Goal: Check status: Check status

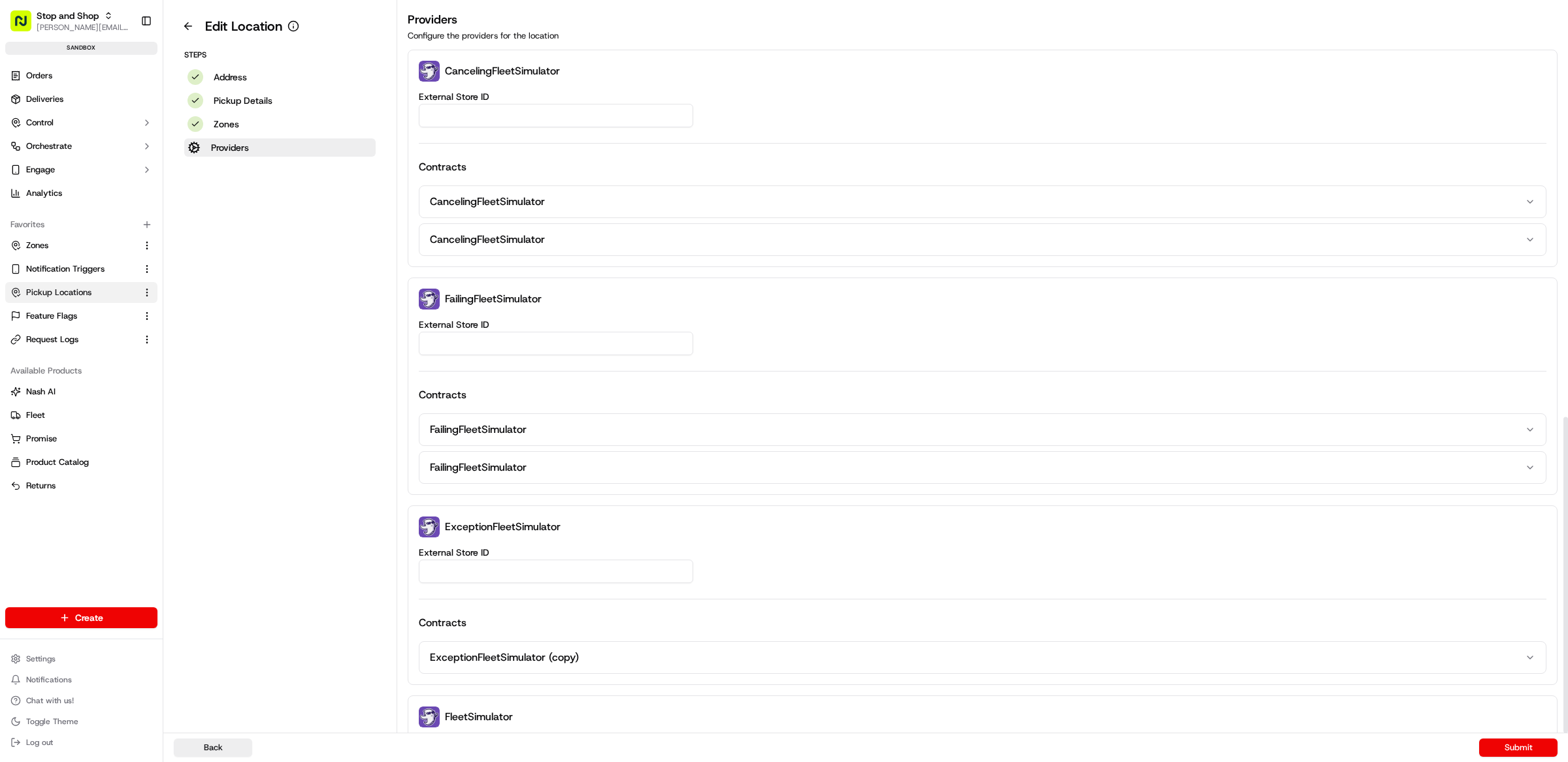
scroll to position [953, 0]
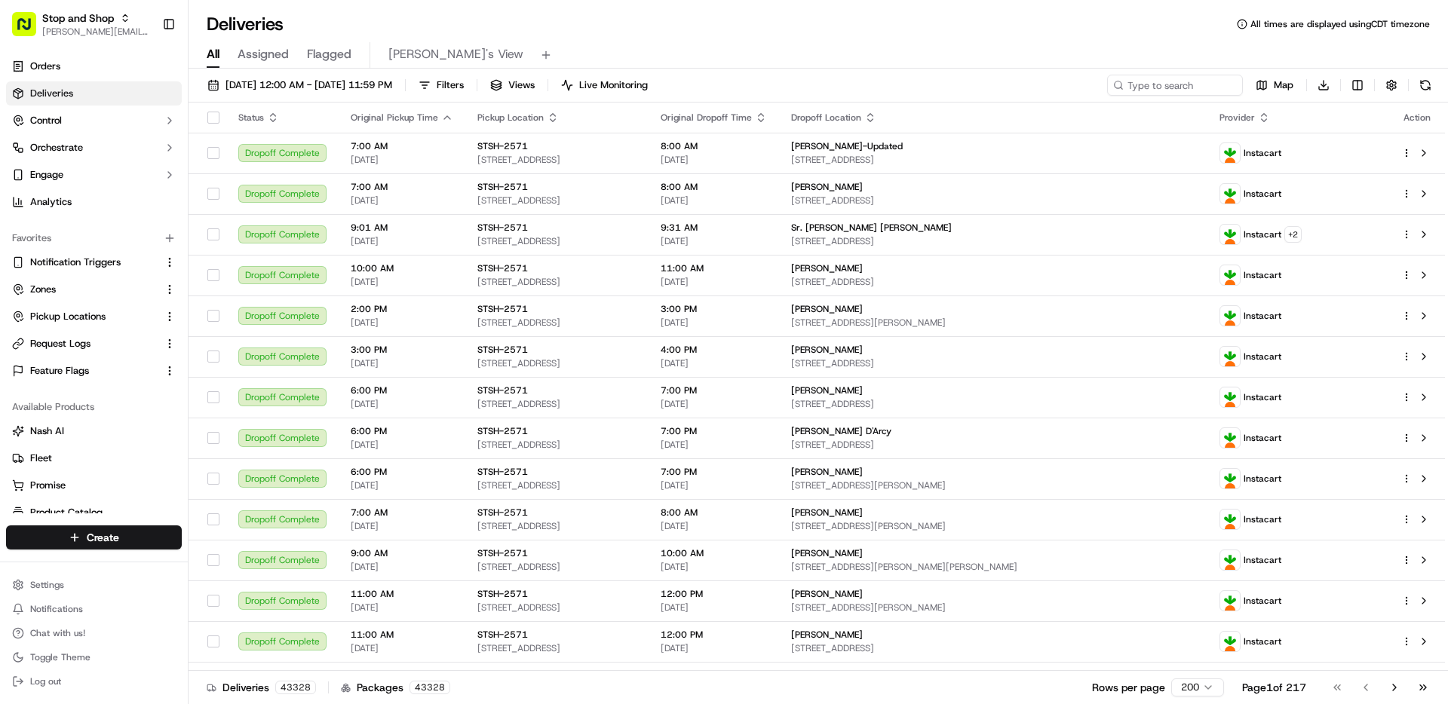
click at [844, 54] on div "All Assigned Flagged Matthew's View" at bounding box center [818, 55] width 1259 height 26
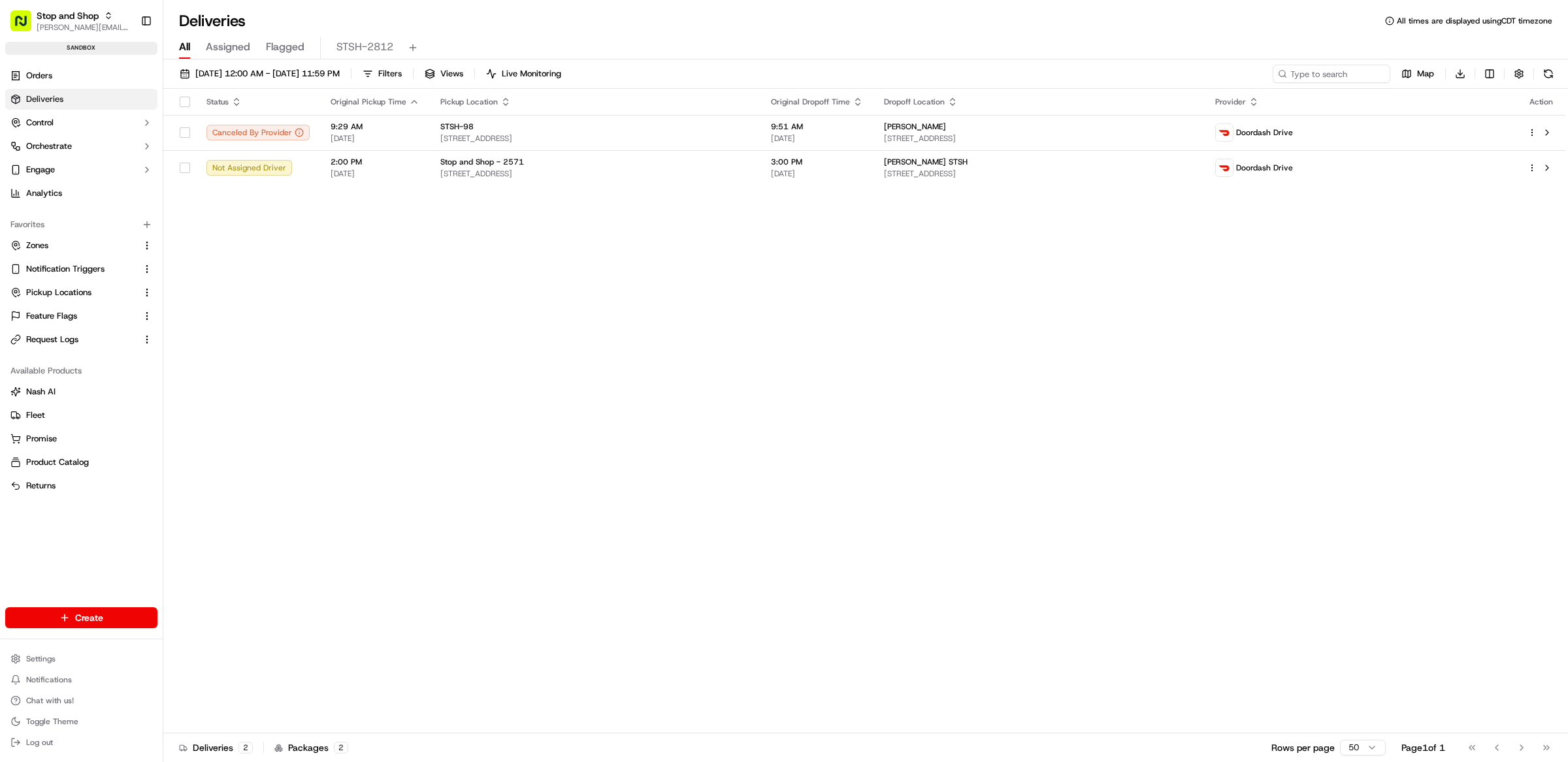
click at [642, 281] on div "Status Original Pickup Time Pickup Location Original Dropoff Time Dropoff Locat…" at bounding box center [865, 411] width 1402 height 644
click at [1254, 79] on input at bounding box center [1312, 74] width 157 height 18
paste input "m500785544"
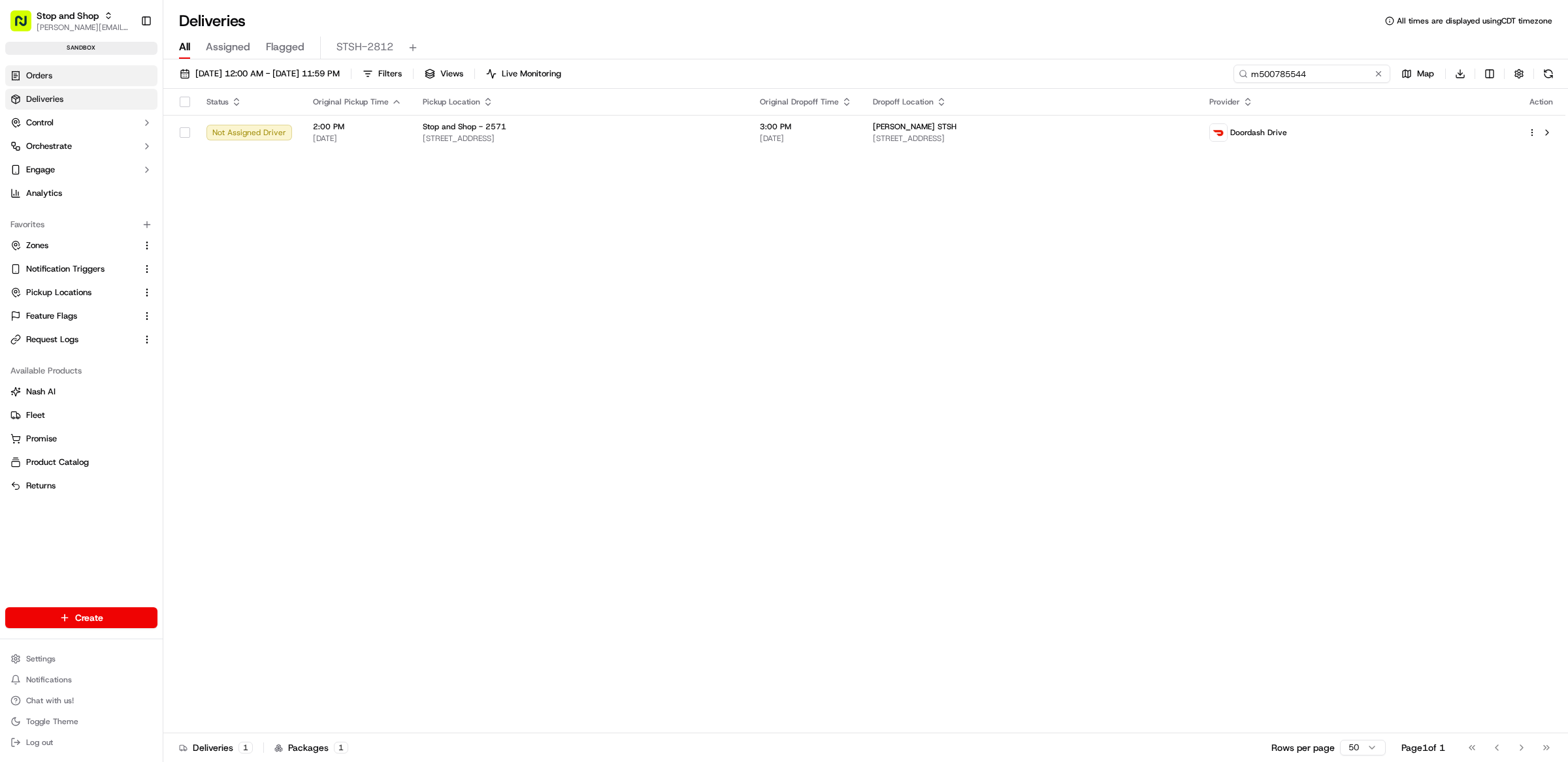
type input "m500785544"
click at [120, 74] on link "Orders" at bounding box center [81, 75] width 152 height 21
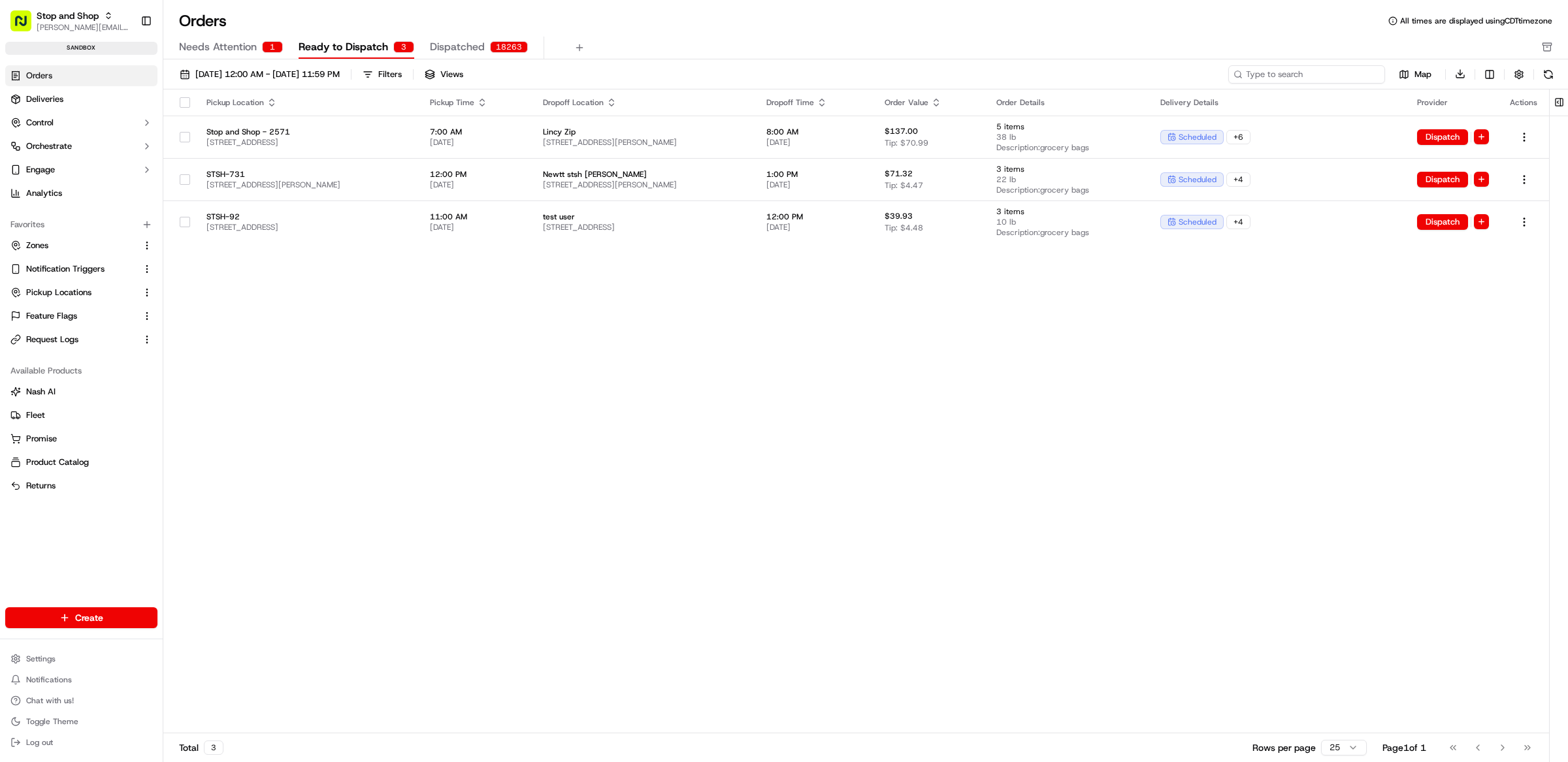
click at [1254, 69] on input at bounding box center [1306, 74] width 157 height 18
paste input "m500785544"
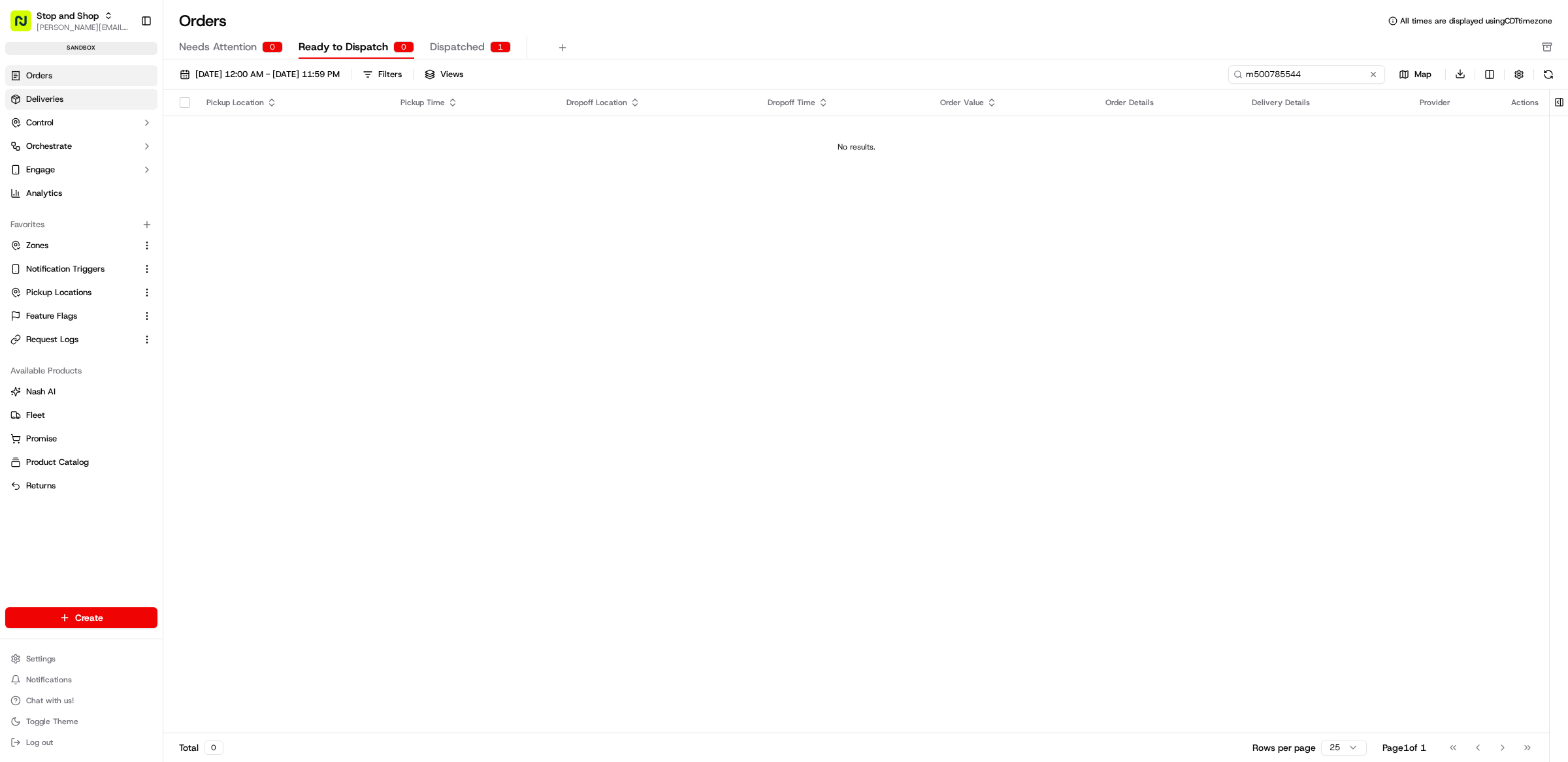
type input "m500785544"
click at [42, 100] on span "Deliveries" at bounding box center [44, 100] width 37 height 12
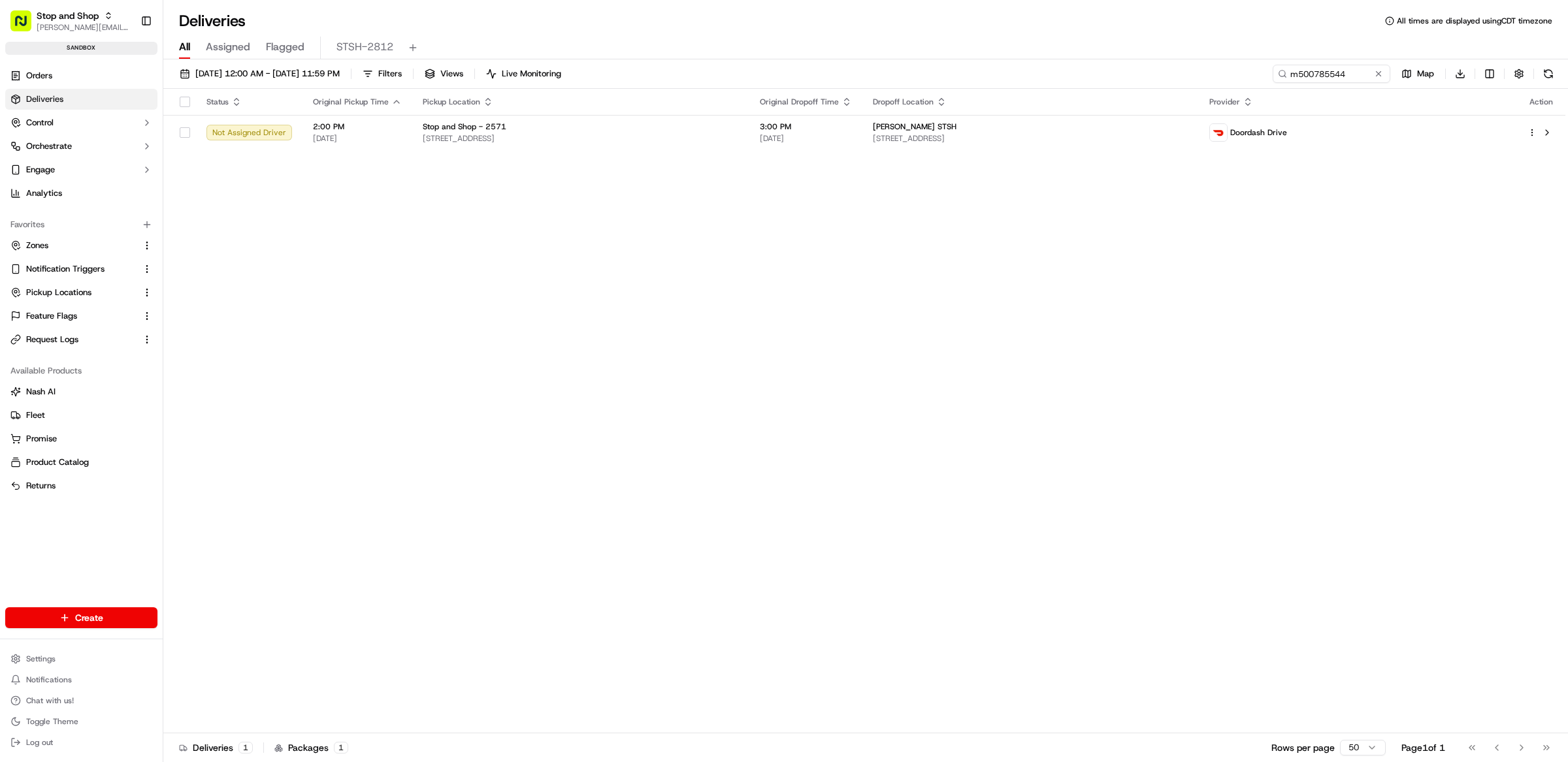
click at [908, 259] on div "Status Original Pickup Time Pickup Location Original Dropoff Time Dropoff Locat…" at bounding box center [865, 411] width 1402 height 644
click at [66, 314] on span "Feature Flags" at bounding box center [51, 316] width 51 height 12
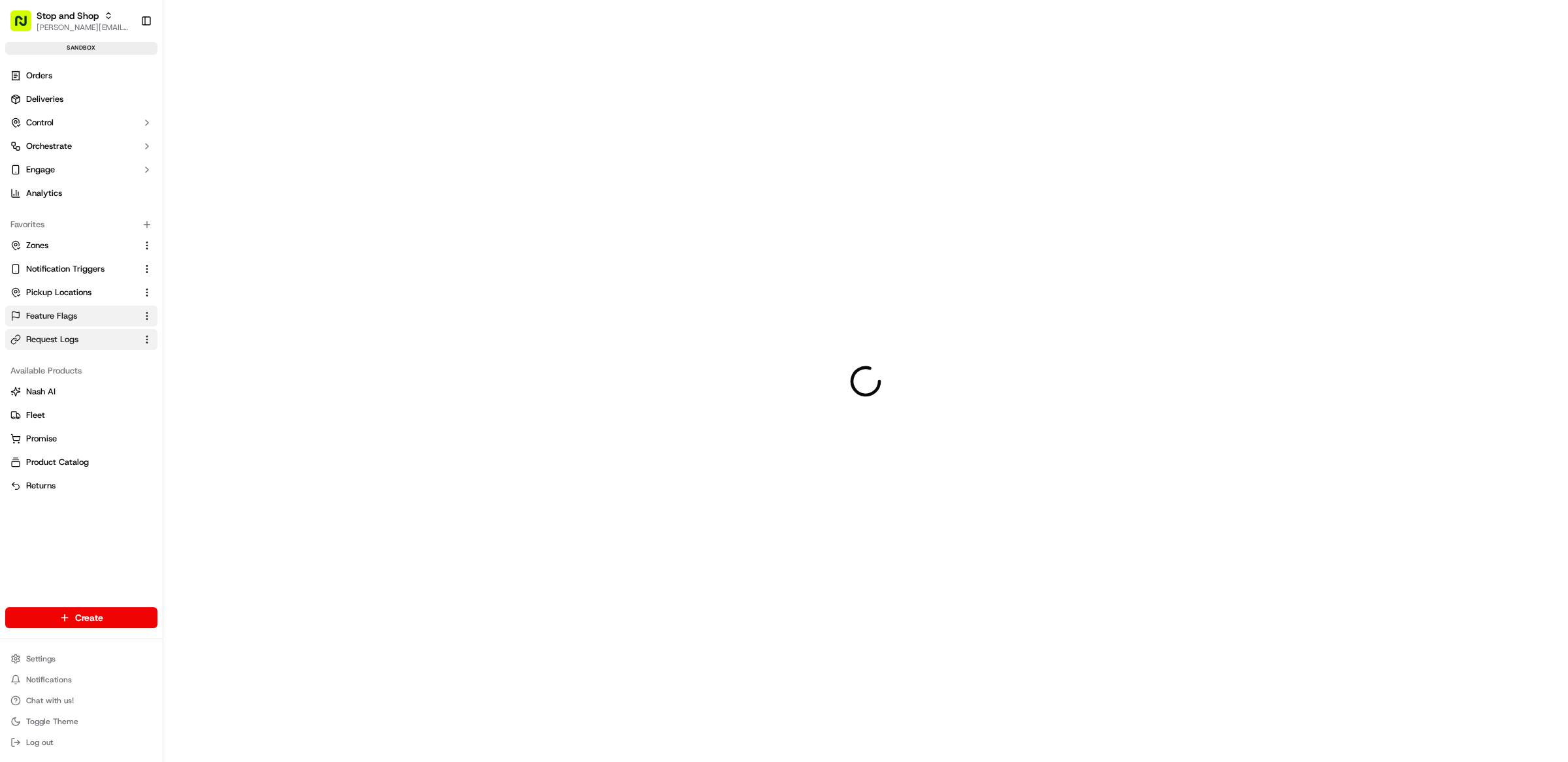
click at [62, 334] on span "Request Logs" at bounding box center [52, 339] width 52 height 12
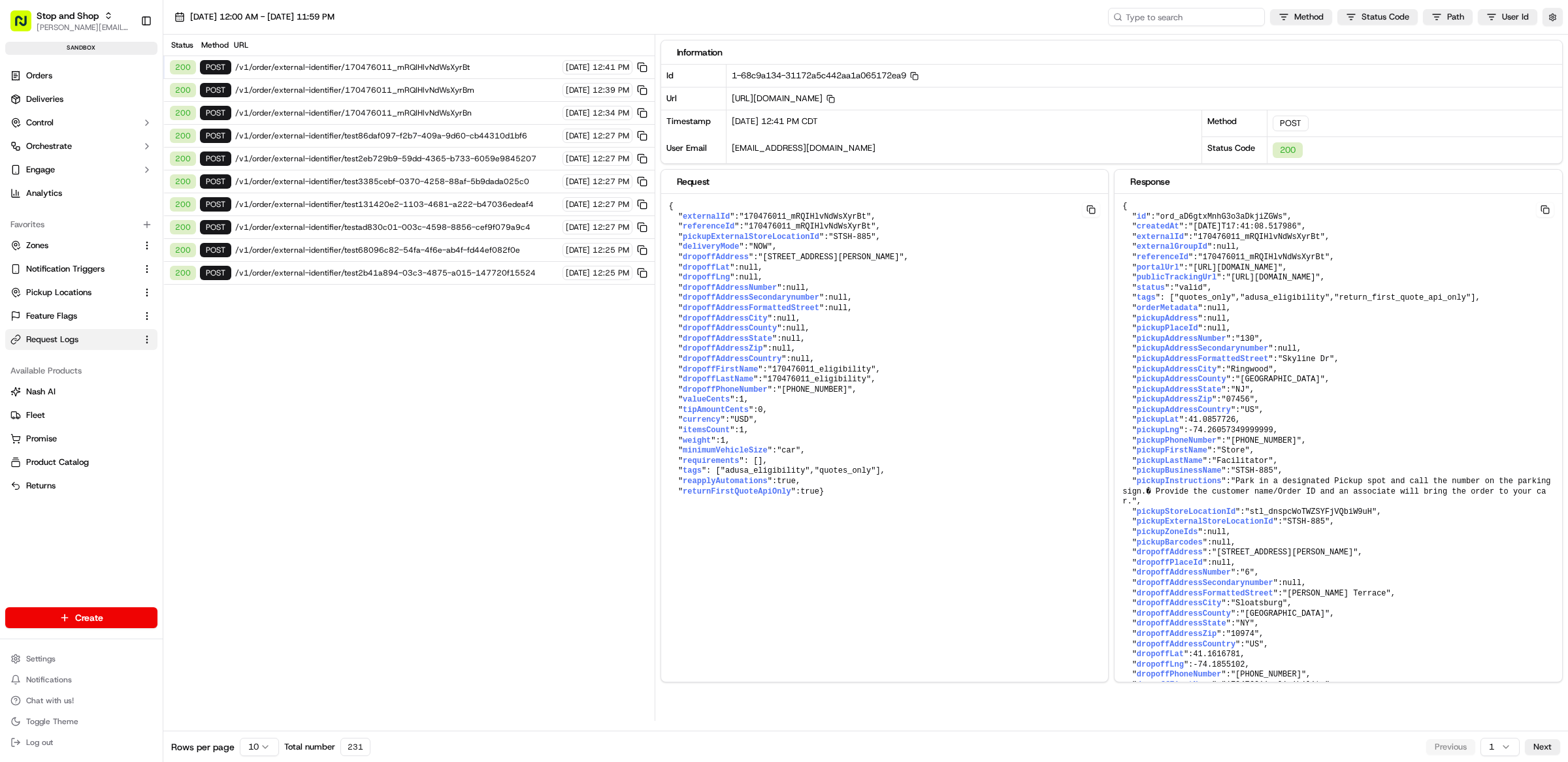
click at [1168, 21] on input at bounding box center [1186, 16] width 157 height 18
paste input "ord_At8RhCFmG2XVxJyeKKyk9i"
type input "ord_At8RhCFmG2XVxJyeKKyk9i"
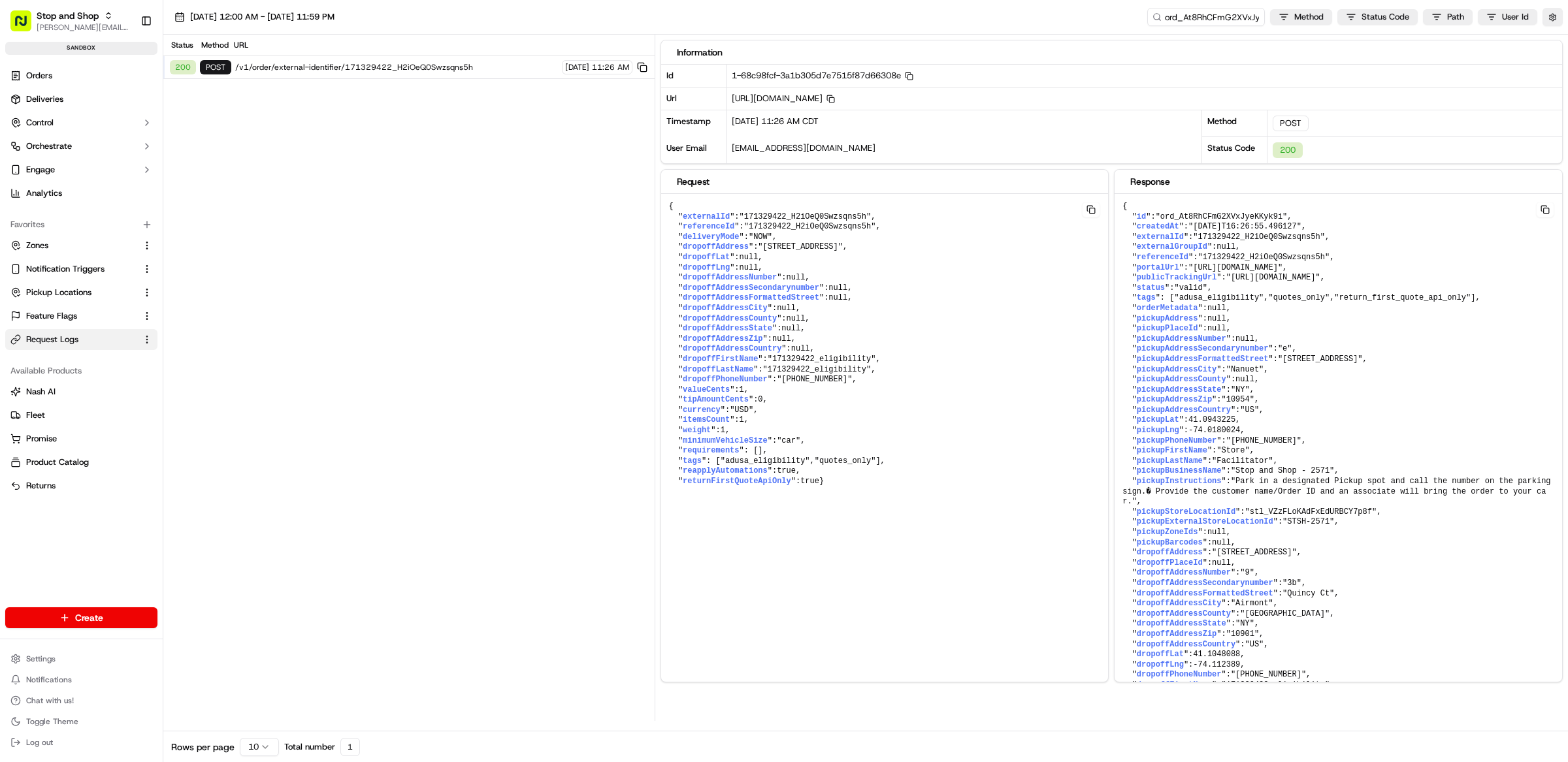
click at [411, 68] on span "/v1/order/external-identifier/171329422_H2iOeQ0Swzsqns5h" at bounding box center [397, 68] width 323 height 10
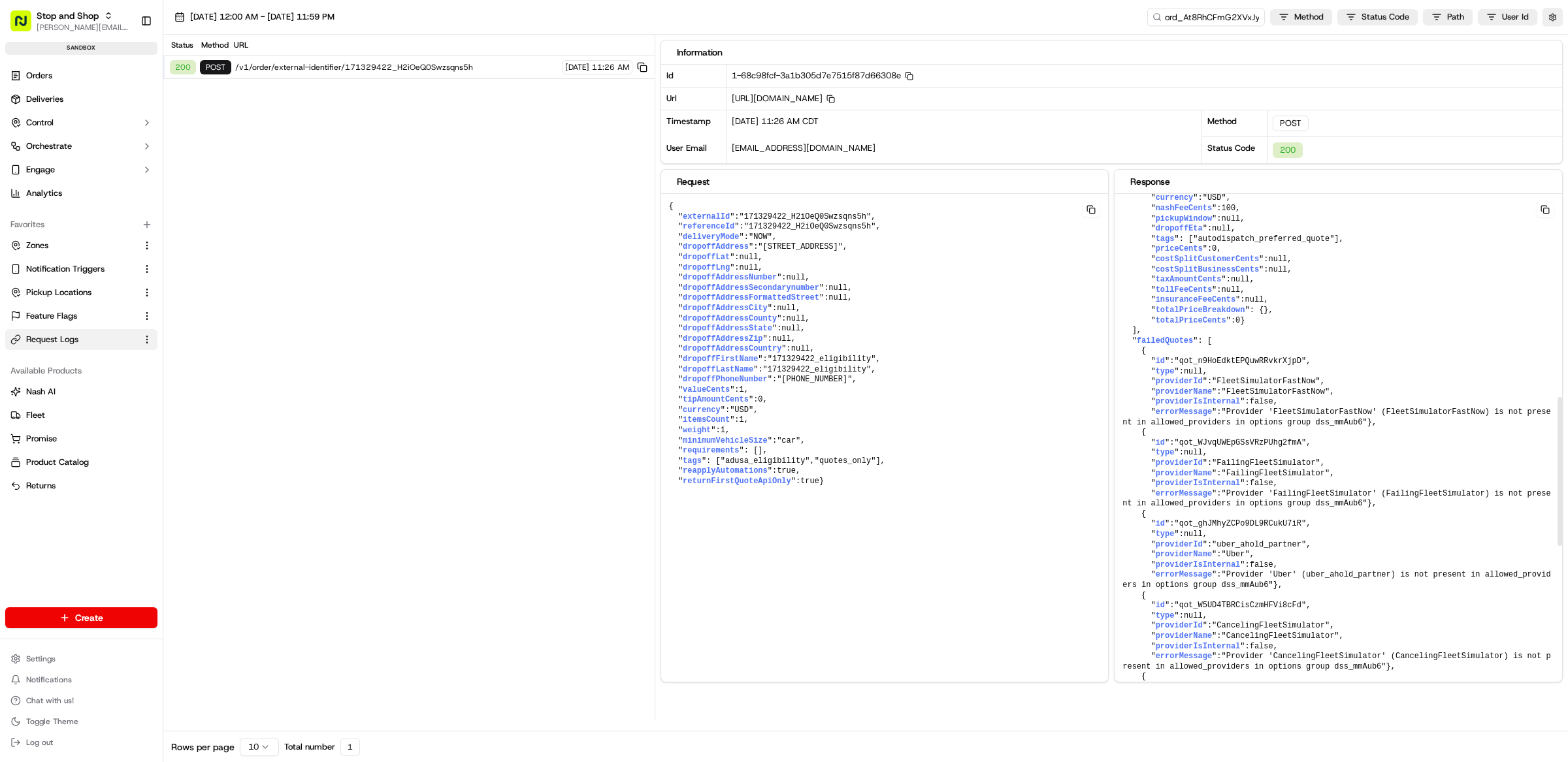
scroll to position [700, 0]
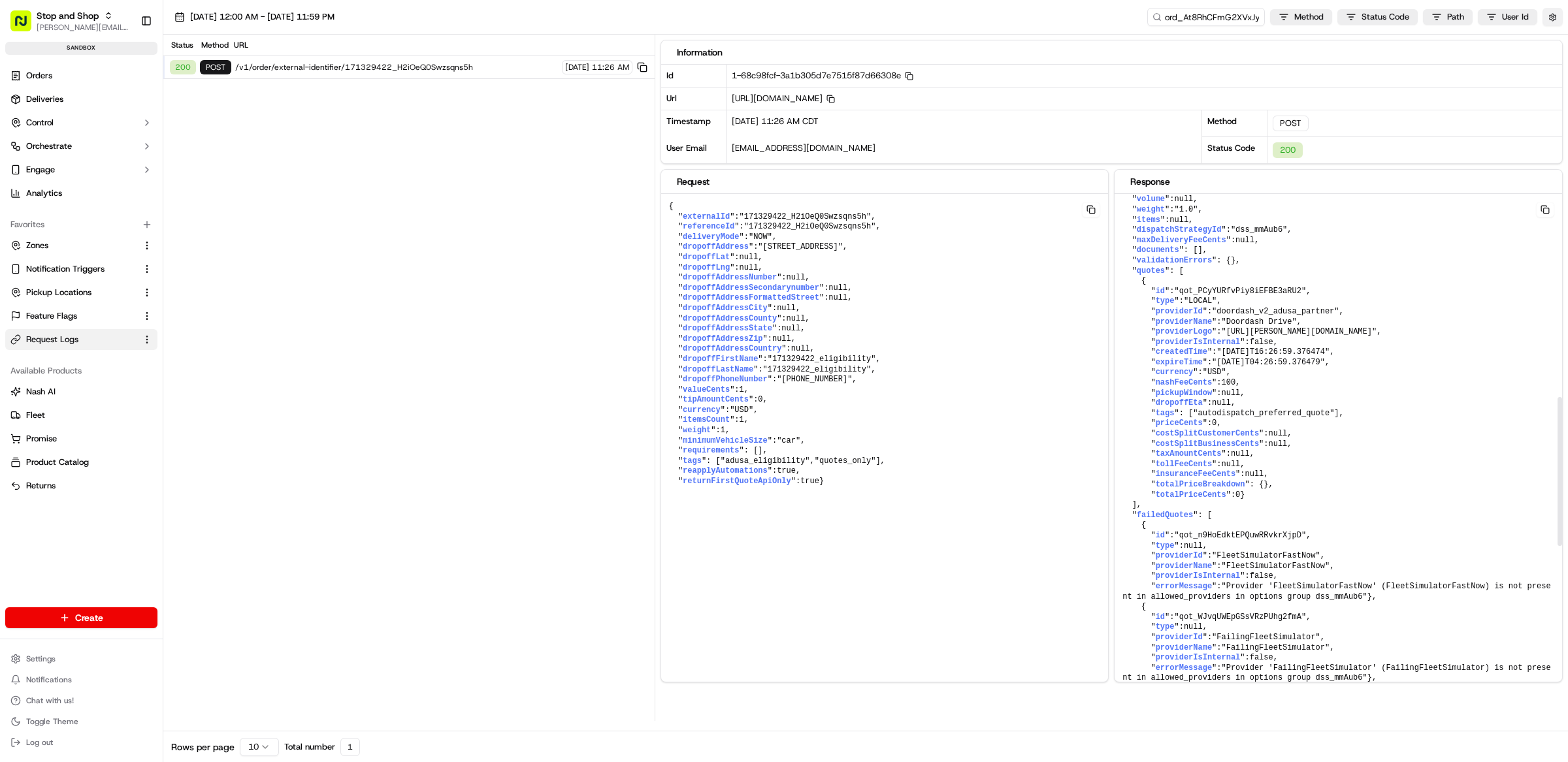
click at [1254, 20] on button "button" at bounding box center [1552, 16] width 20 height 18
click at [1254, 39] on button "Display Only Provider Logs" at bounding box center [1554, 41] width 10 height 10
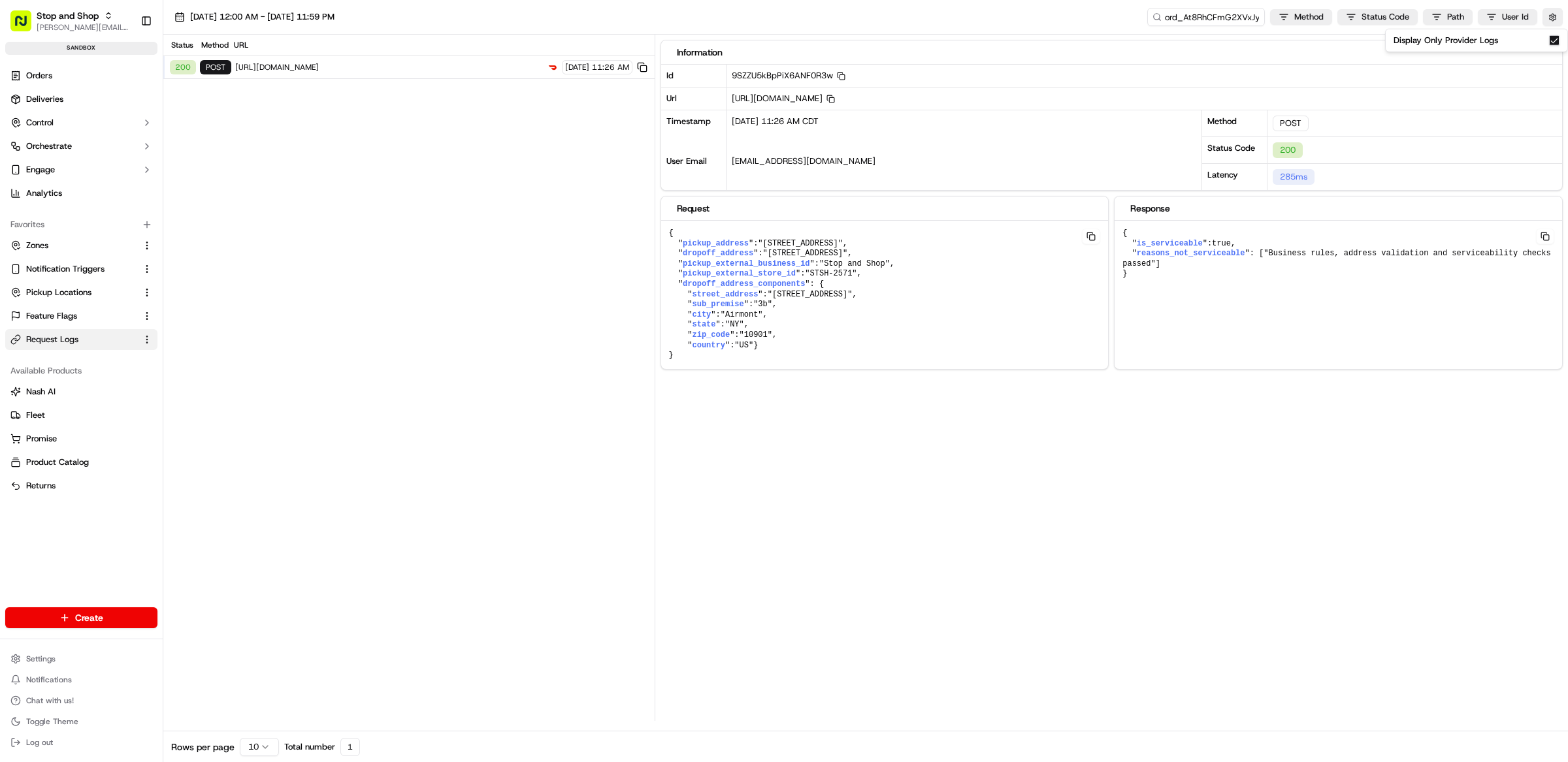
click at [1254, 42] on button "Display Only Provider Logs" at bounding box center [1554, 41] width 10 height 10
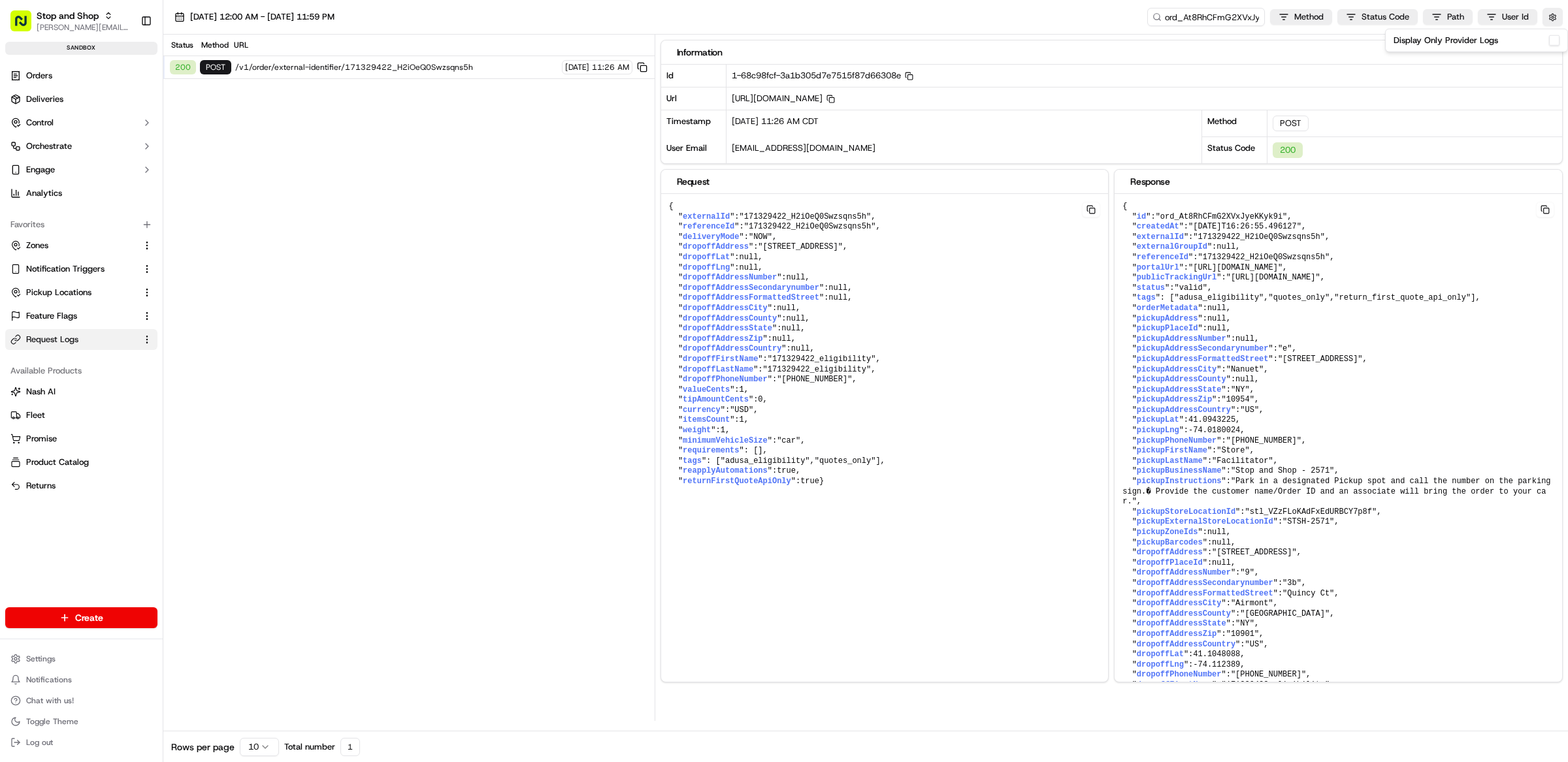
click at [1230, 217] on span ""ord_At8RhCFmG2XVxJyeKKyk9i"" at bounding box center [1221, 216] width 132 height 10
copy span "ord_At8RhCFmG2XVxJyeKKyk9i"
click at [1205, 22] on input "ord_At8RhCFmG2XVxJyeKKyk9i" at bounding box center [1186, 16] width 157 height 18
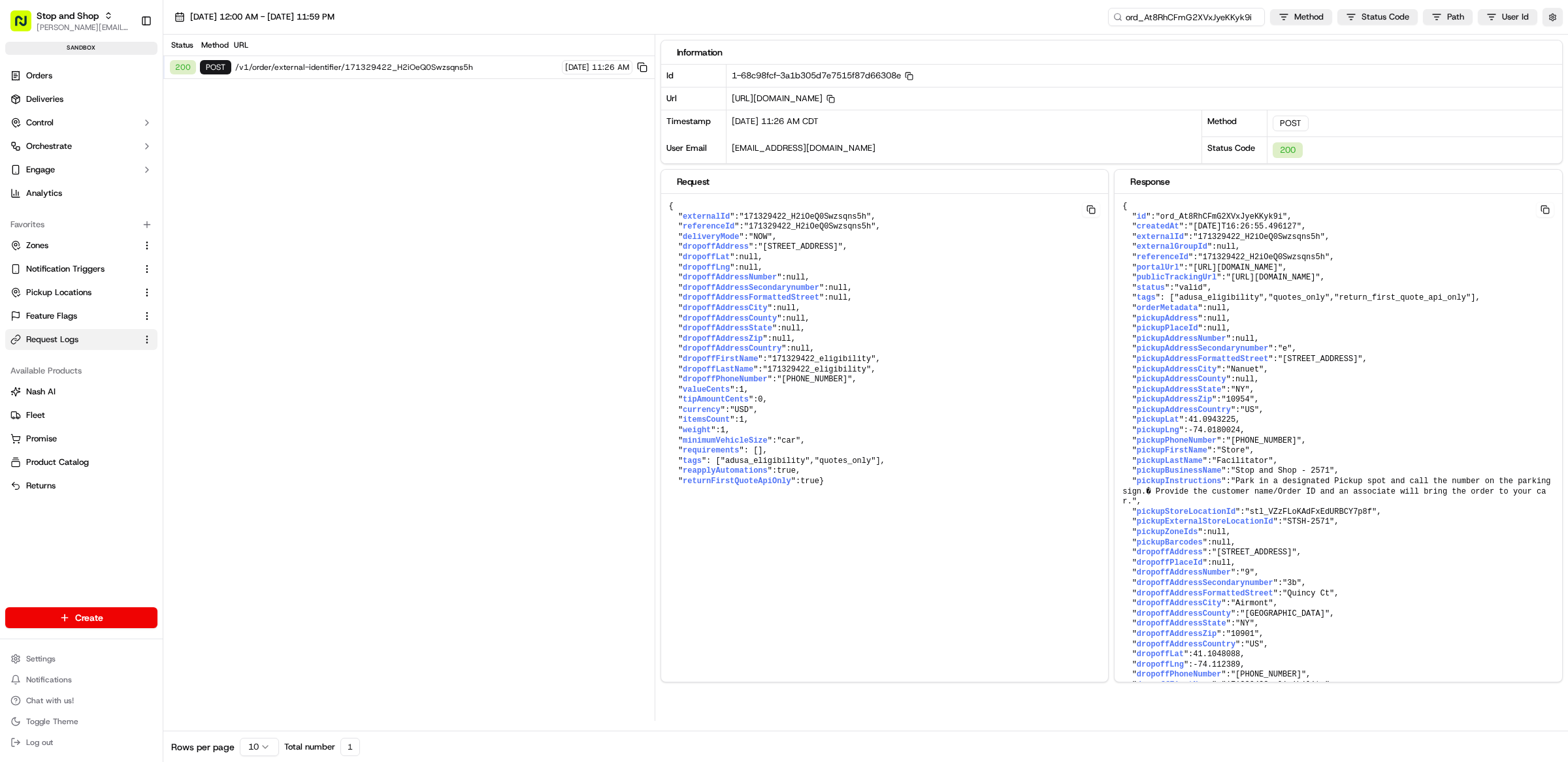
paste input "m500785544"
type input "m500785544"
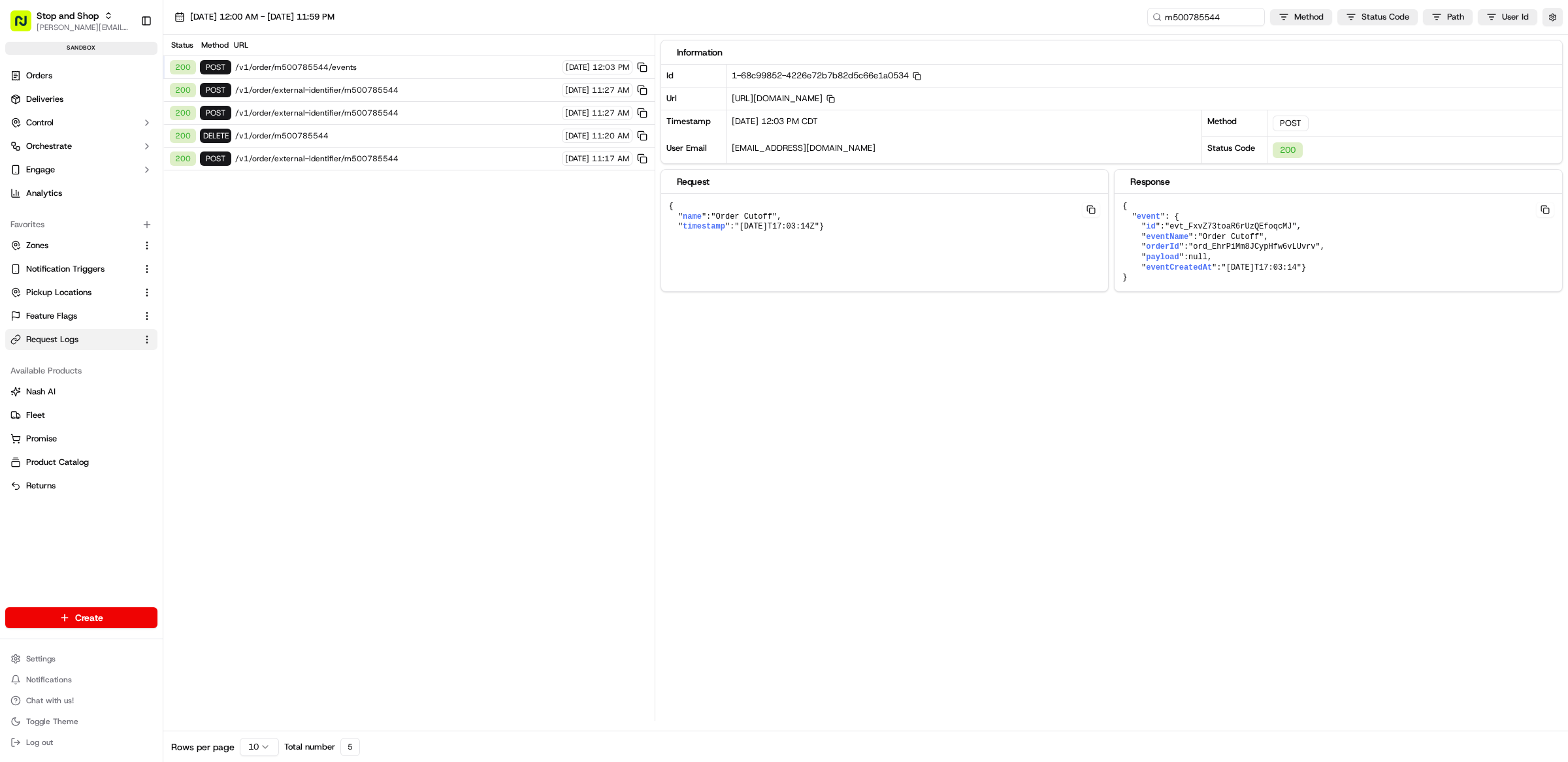
click at [389, 162] on span "/v1/order/external-identifier/m500785544" at bounding box center [397, 158] width 323 height 10
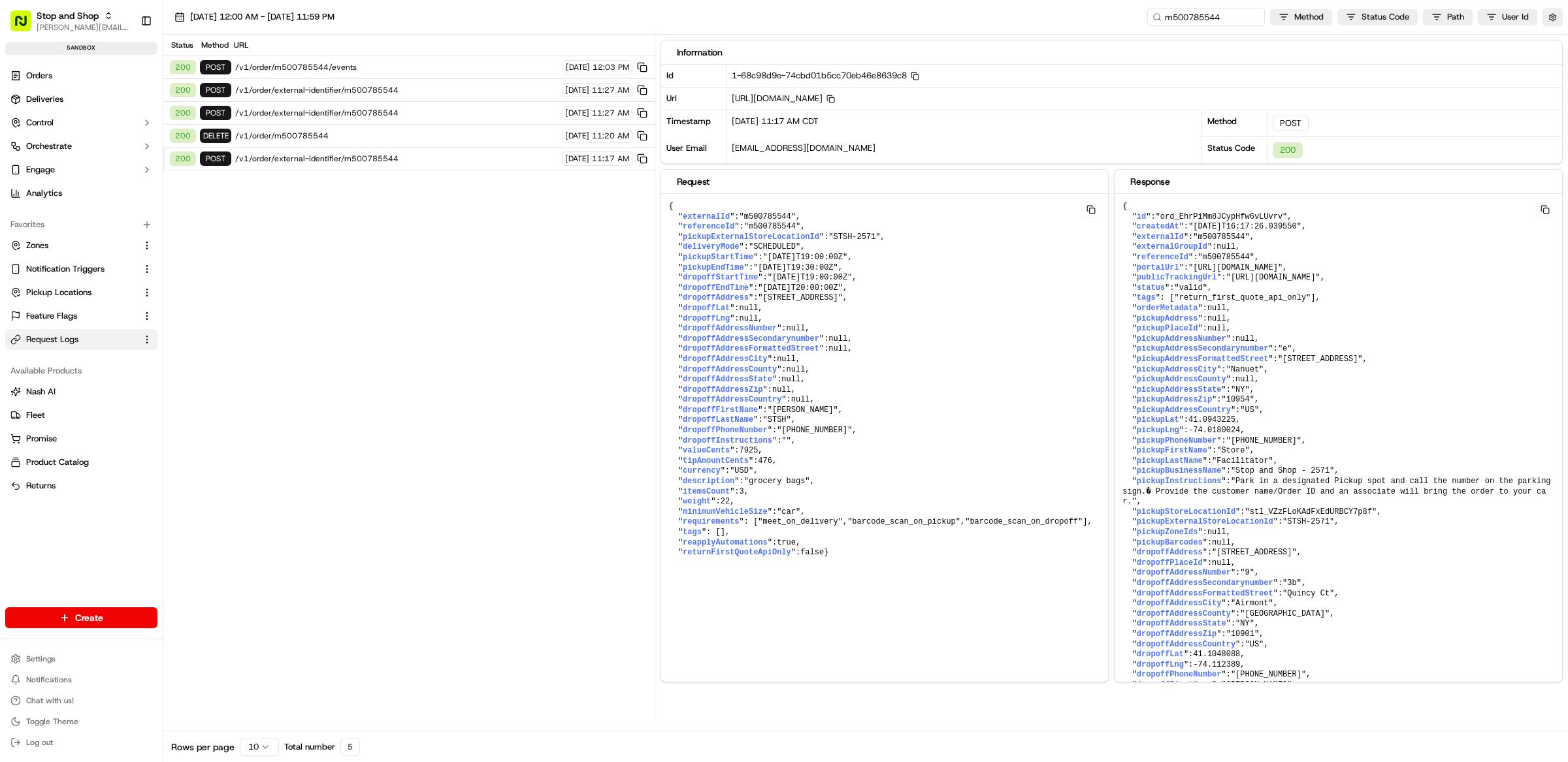
click at [377, 203] on div "Status Method URL 200 POST /v1/order/m500785544/events 09/16/2025 12:03 PM 200 …" at bounding box center [409, 378] width 491 height 687
click at [344, 159] on span "/v1/order/external-identifier/m500785544" at bounding box center [397, 158] width 323 height 10
click at [322, 136] on span "/v1/order/m500785544" at bounding box center [397, 136] width 323 height 10
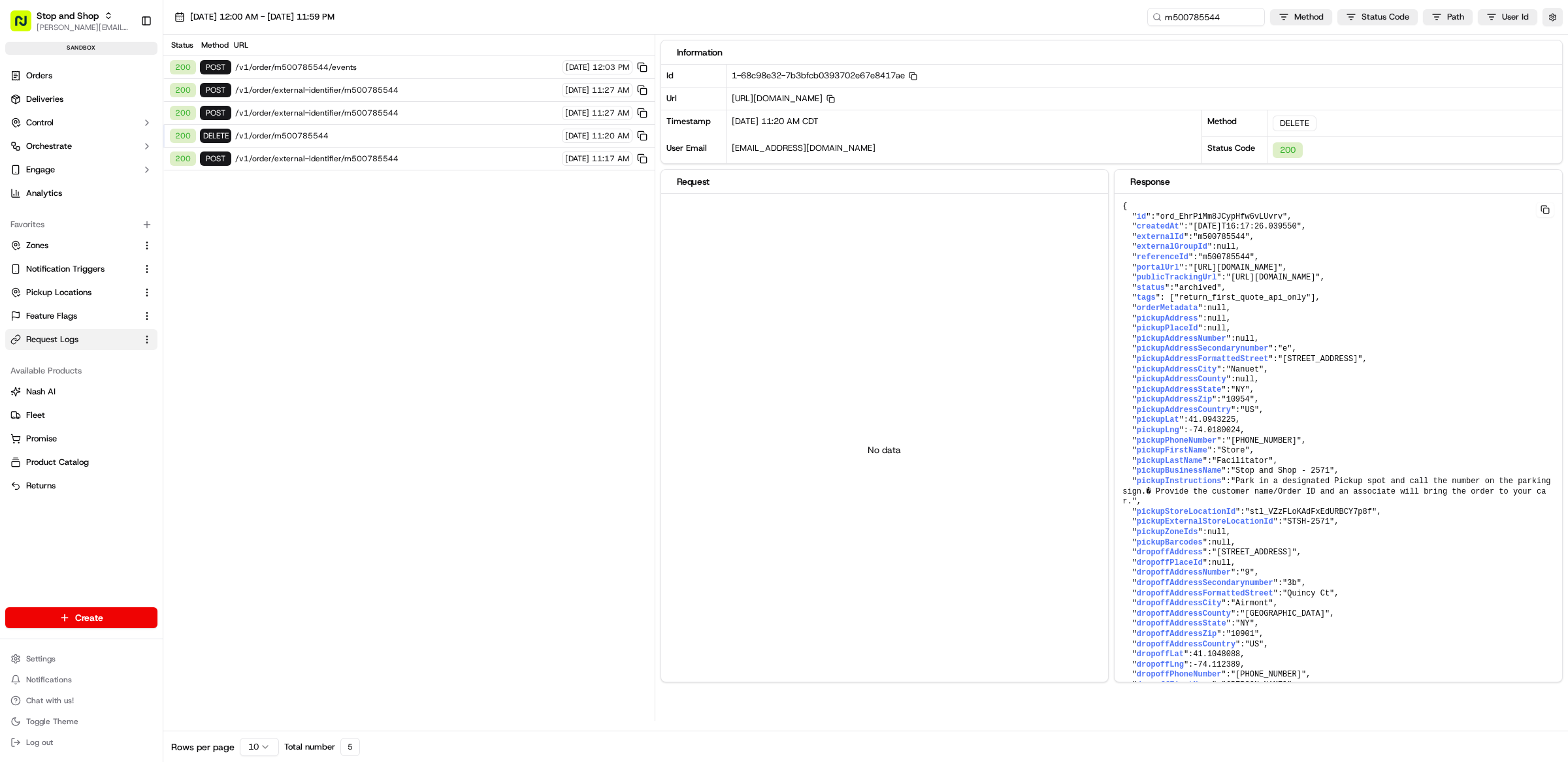
click at [336, 112] on span "/v1/order/external-identifier/m500785544" at bounding box center [397, 113] width 323 height 10
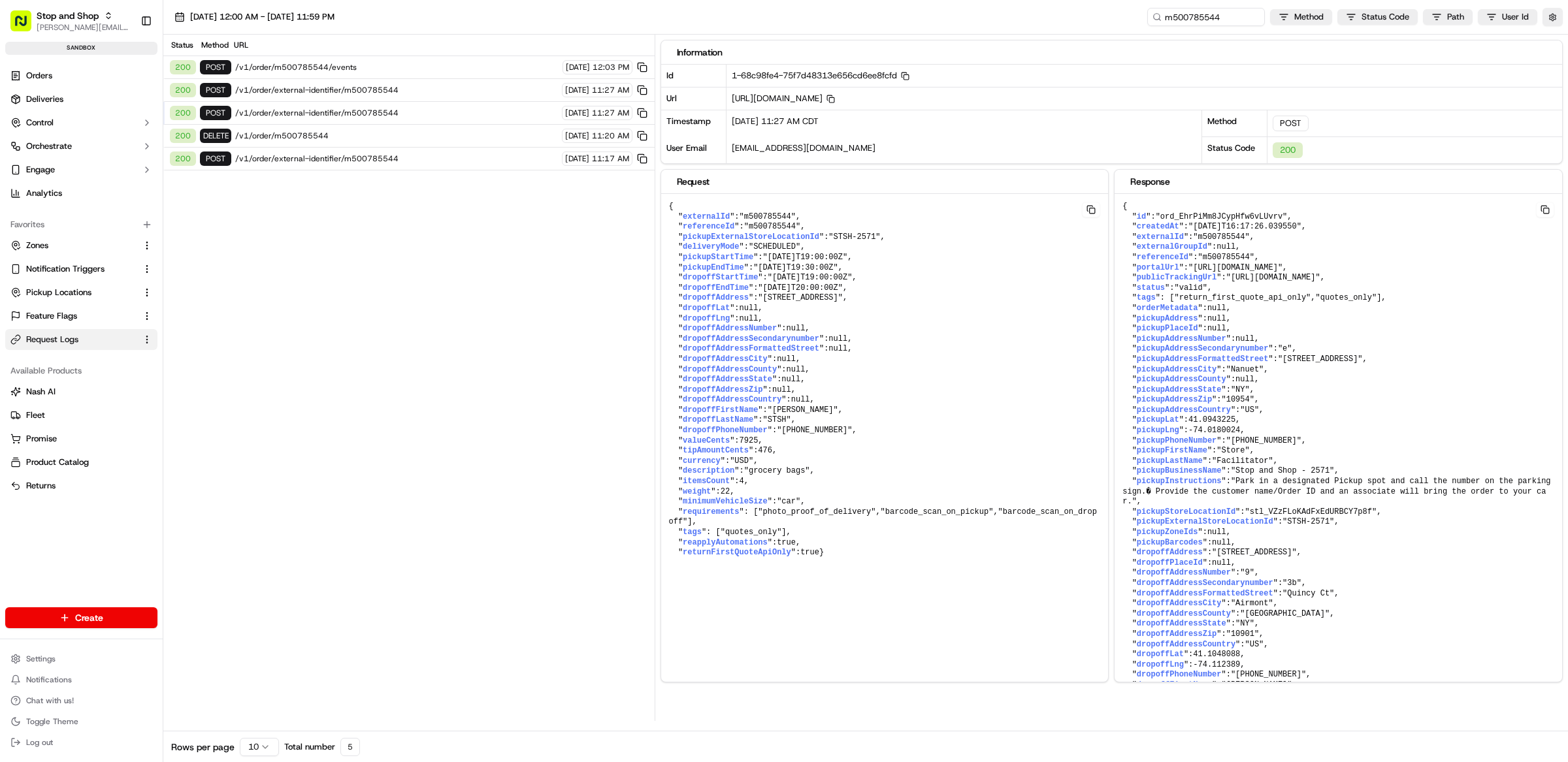
click at [339, 89] on span "/v1/order/external-identifier/m500785544" at bounding box center [397, 90] width 323 height 10
click at [331, 68] on span "/v1/order/m500785544/events" at bounding box center [397, 68] width 323 height 10
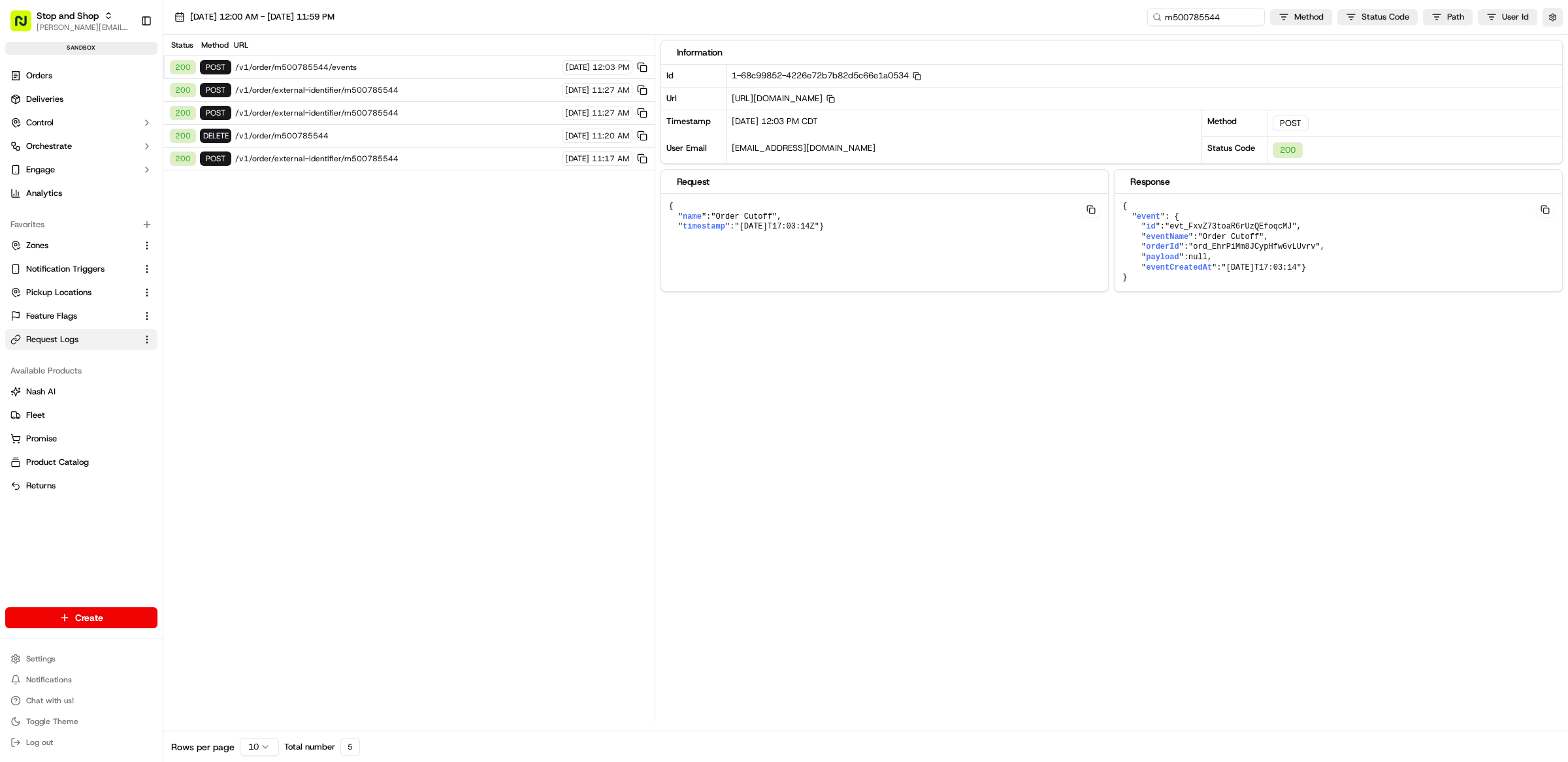
click at [337, 81] on div "200 POST /v1/order/external-identifier/m500785544 09/16/2025 11:27 AM" at bounding box center [409, 90] width 491 height 23
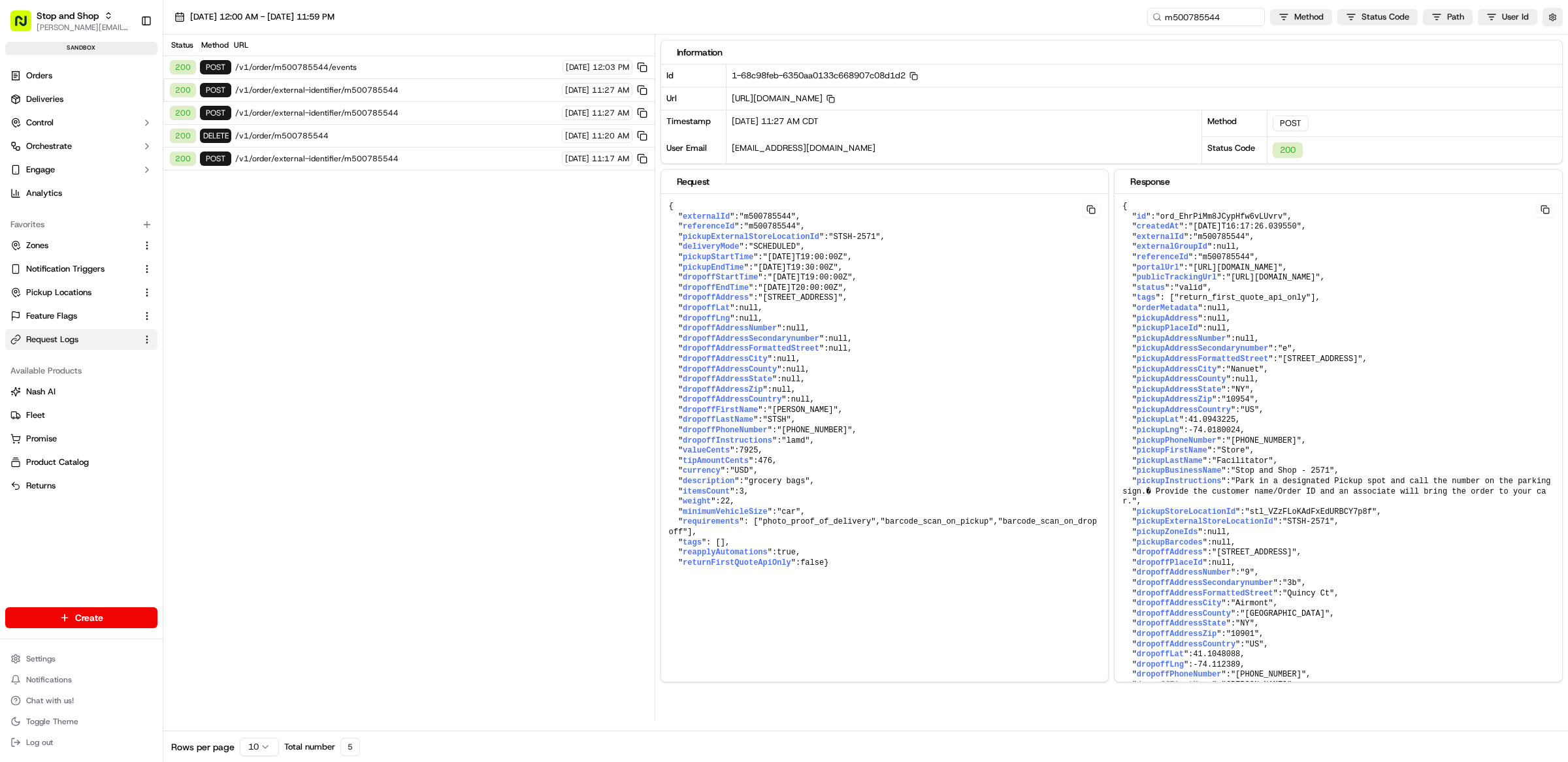
click at [348, 158] on span "/v1/order/external-identifier/m500785544" at bounding box center [397, 158] width 323 height 10
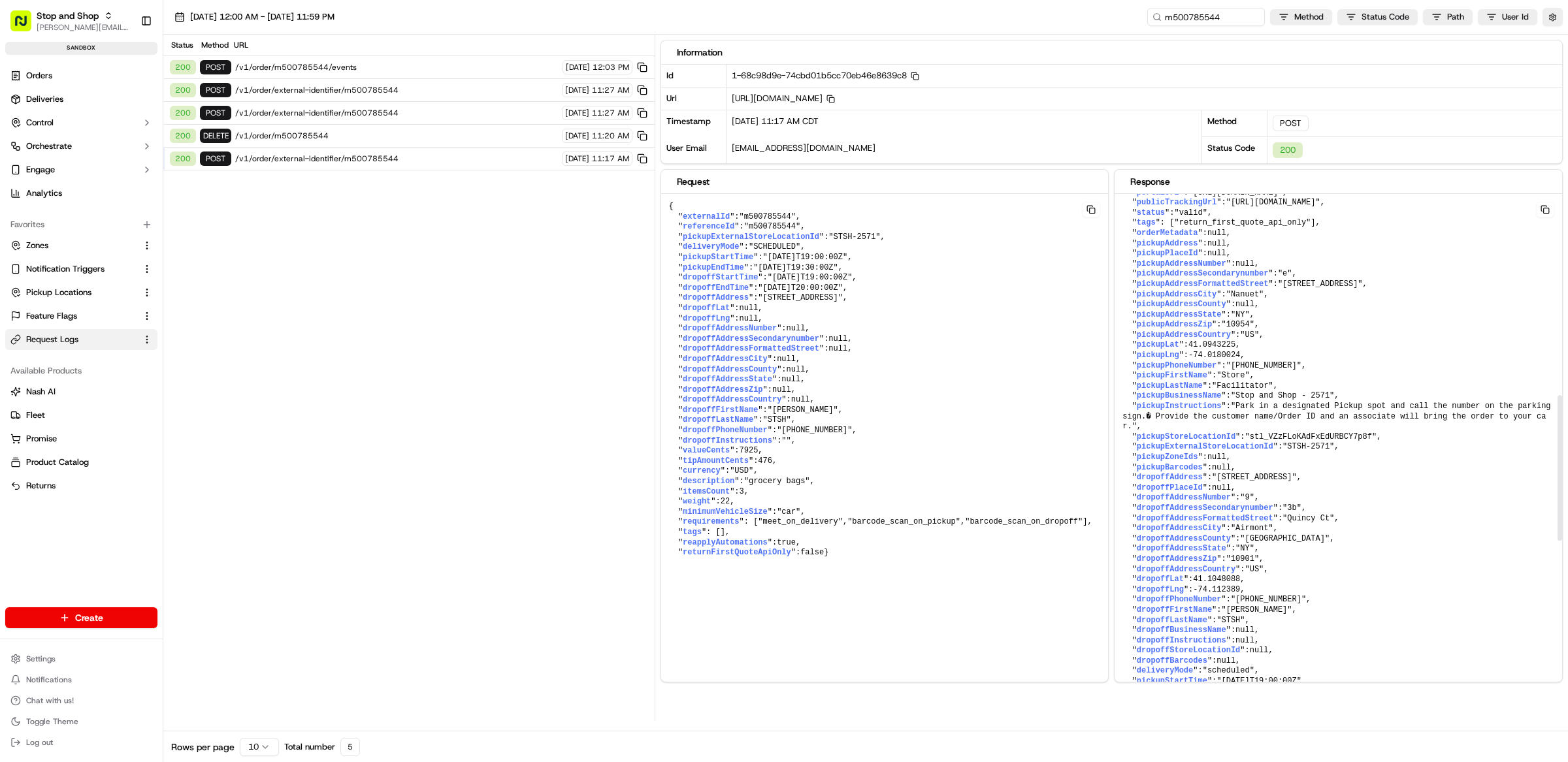
scroll to position [0, 0]
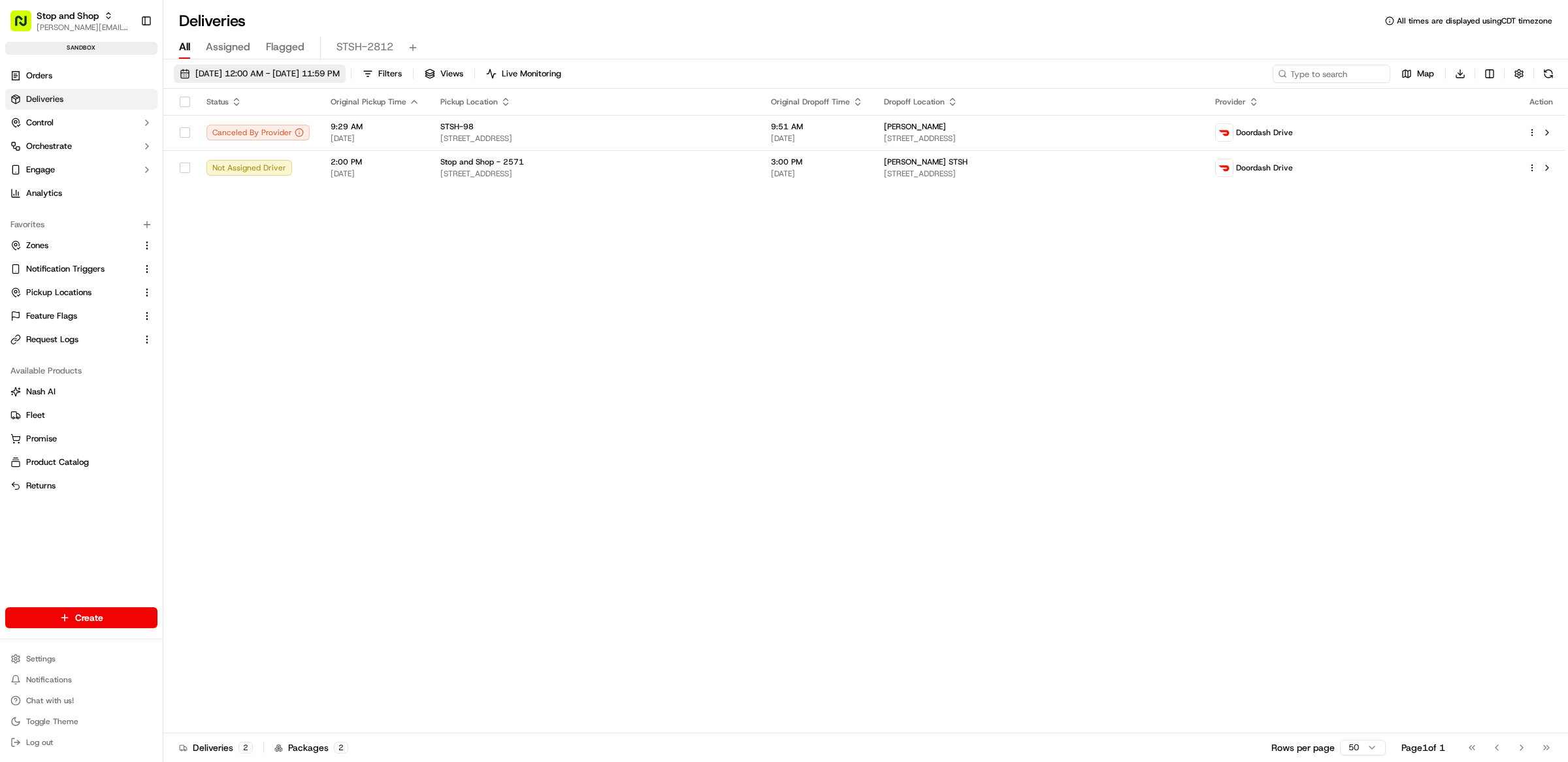
click at [236, 69] on span "09/16/2025 12:00 AM - 09/16/2025 11:59 PM" at bounding box center [268, 74] width 145 height 12
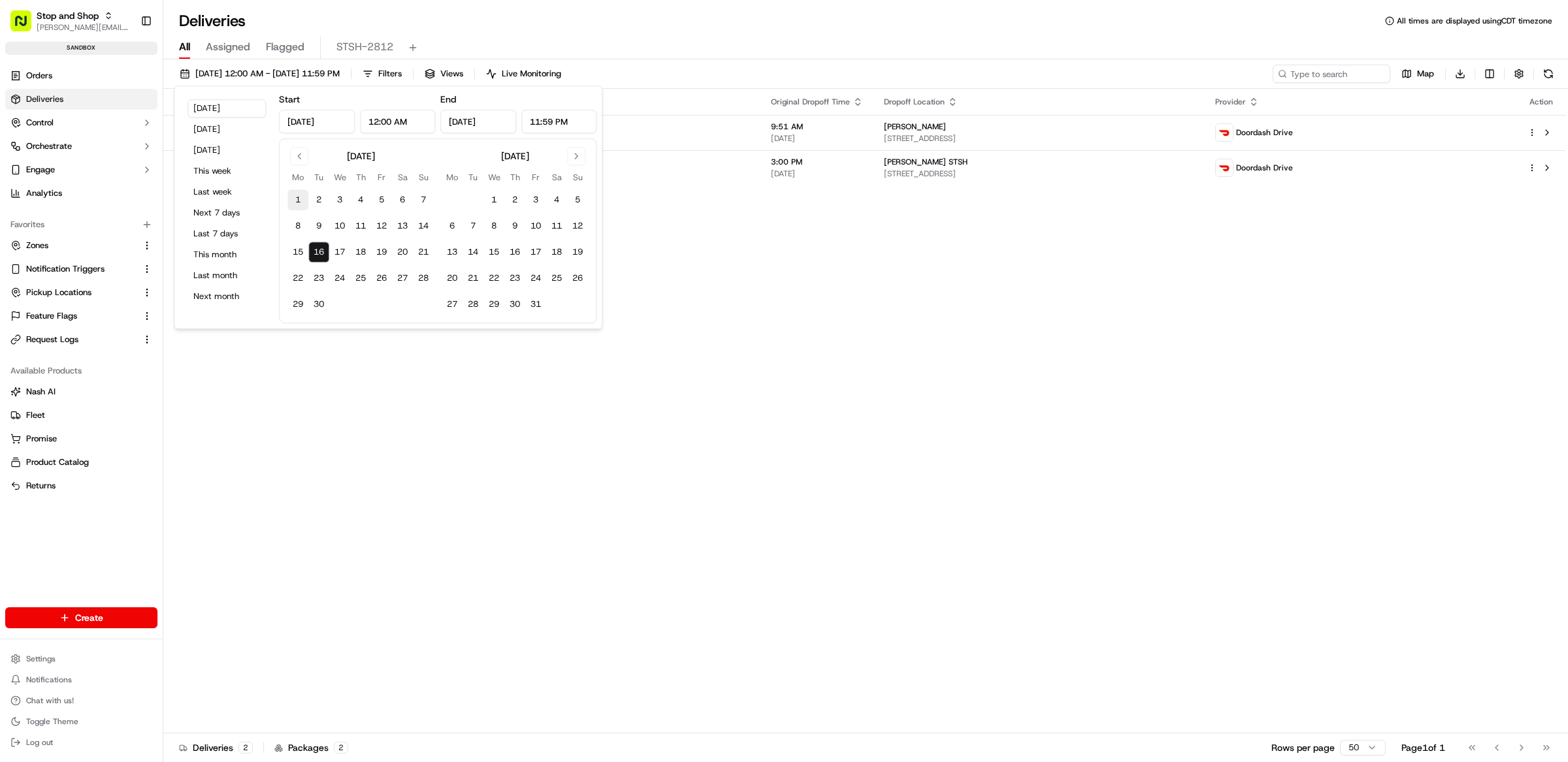
click at [298, 206] on button "1" at bounding box center [298, 200] width 21 height 21
type input "Sep 1, 2025"
click at [323, 318] on div "September 2025 Mo Tu We Th Fr Sa Su 1 2 3 4 5 6 7 8 9 10 11 12 13 14 15 16 17 1…" at bounding box center [437, 230] width 318 height 184
click at [319, 307] on button "30" at bounding box center [319, 304] width 21 height 21
type input "Sep 30, 2025"
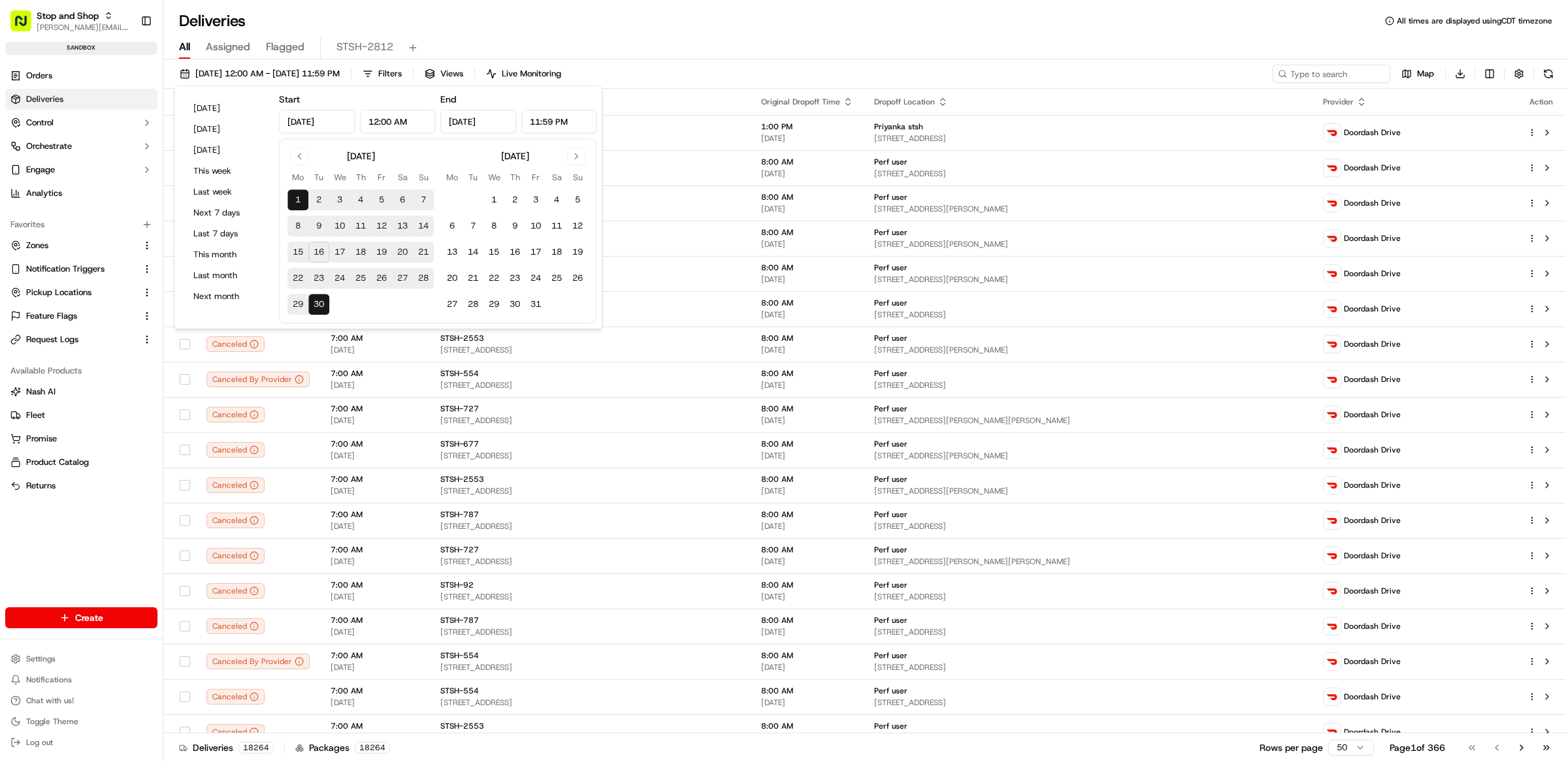
click at [754, 55] on div "All Assigned Flagged STSH-2812" at bounding box center [865, 48] width 1404 height 23
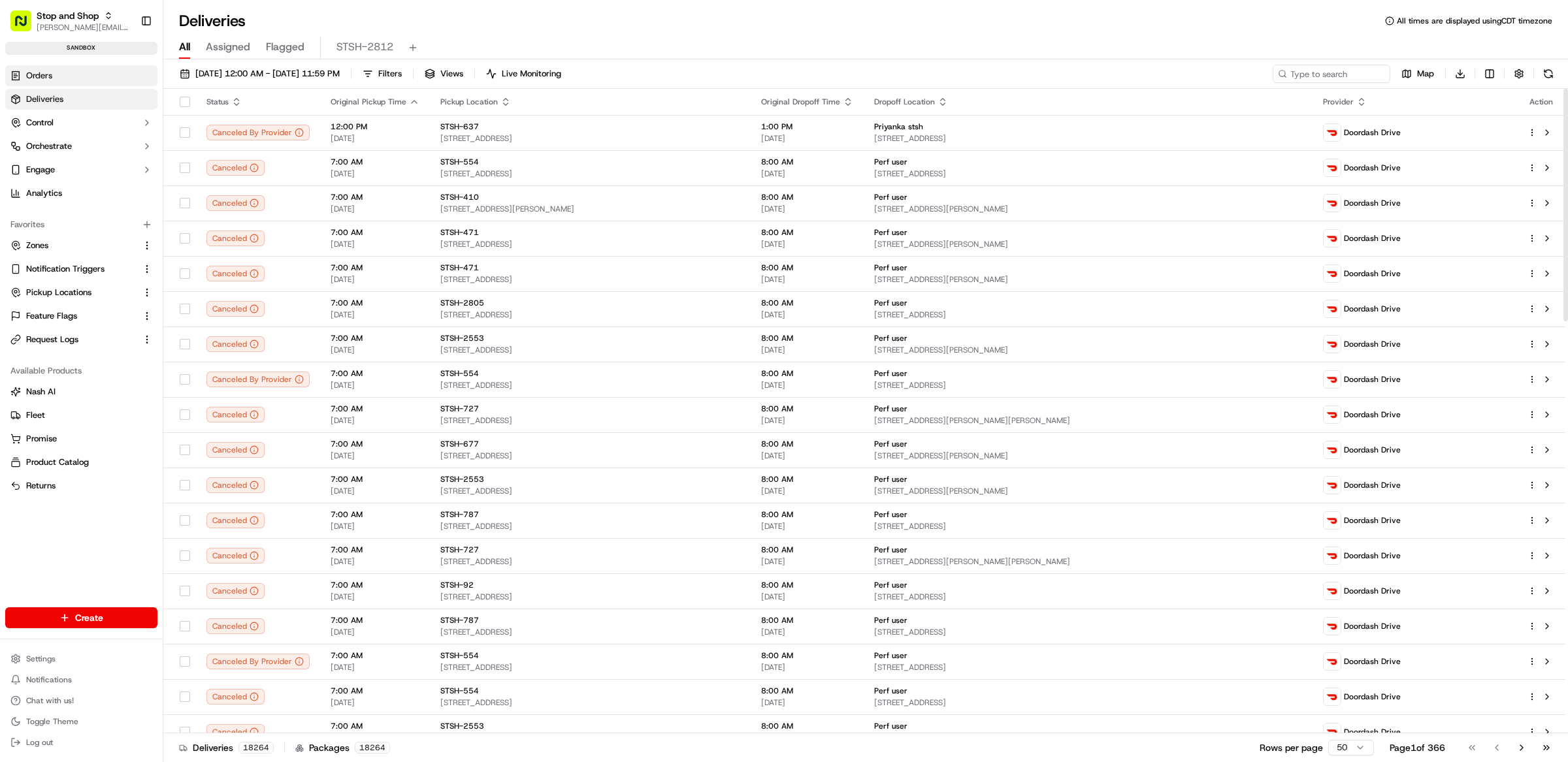
click at [57, 96] on span "Deliveries" at bounding box center [44, 100] width 37 height 12
click at [60, 83] on link "Orders" at bounding box center [81, 75] width 152 height 21
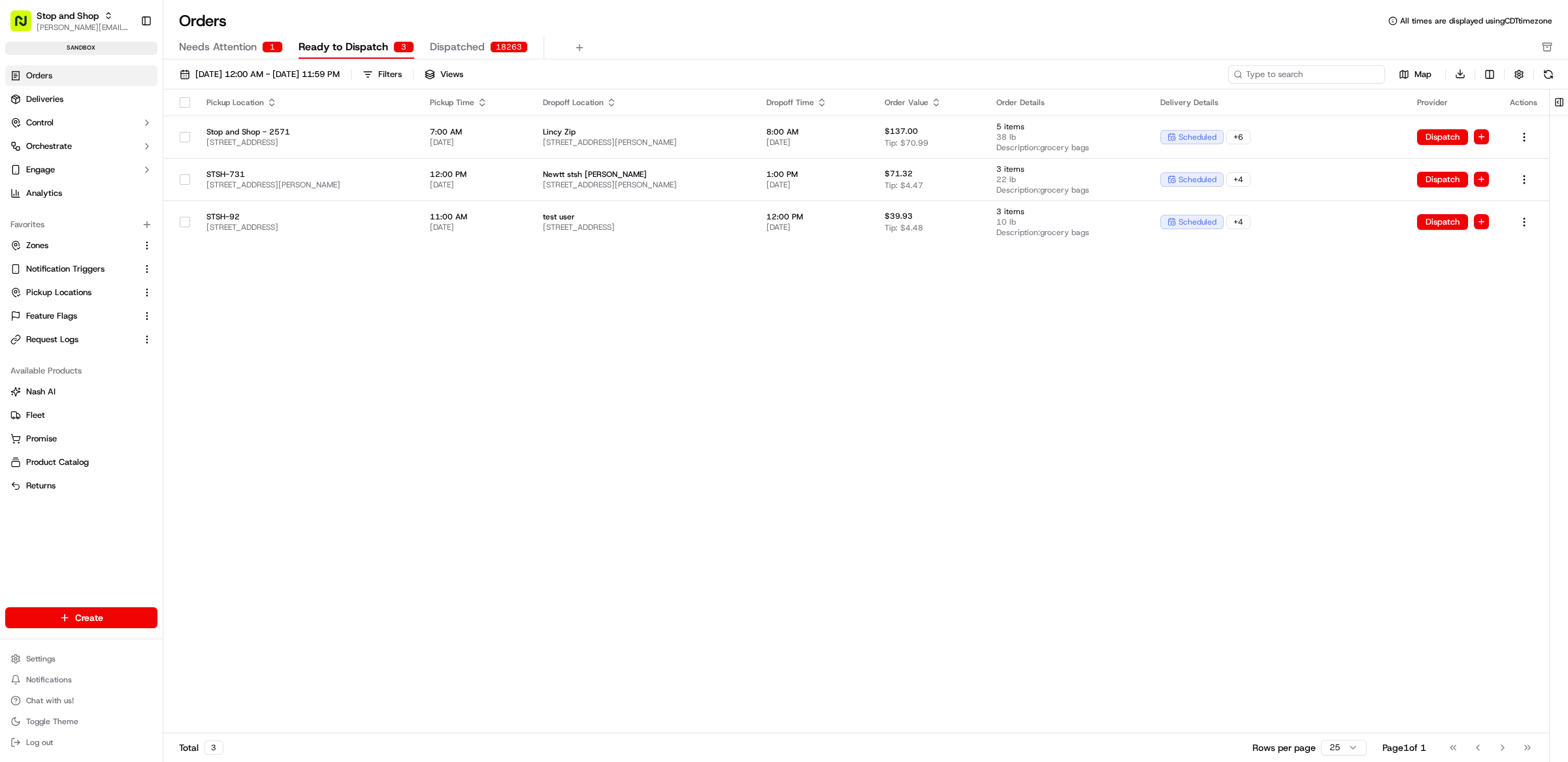
click at [1288, 74] on input at bounding box center [1306, 74] width 157 height 18
paste input "6 WALDRON TER, Sloatsburg, NY 10974"
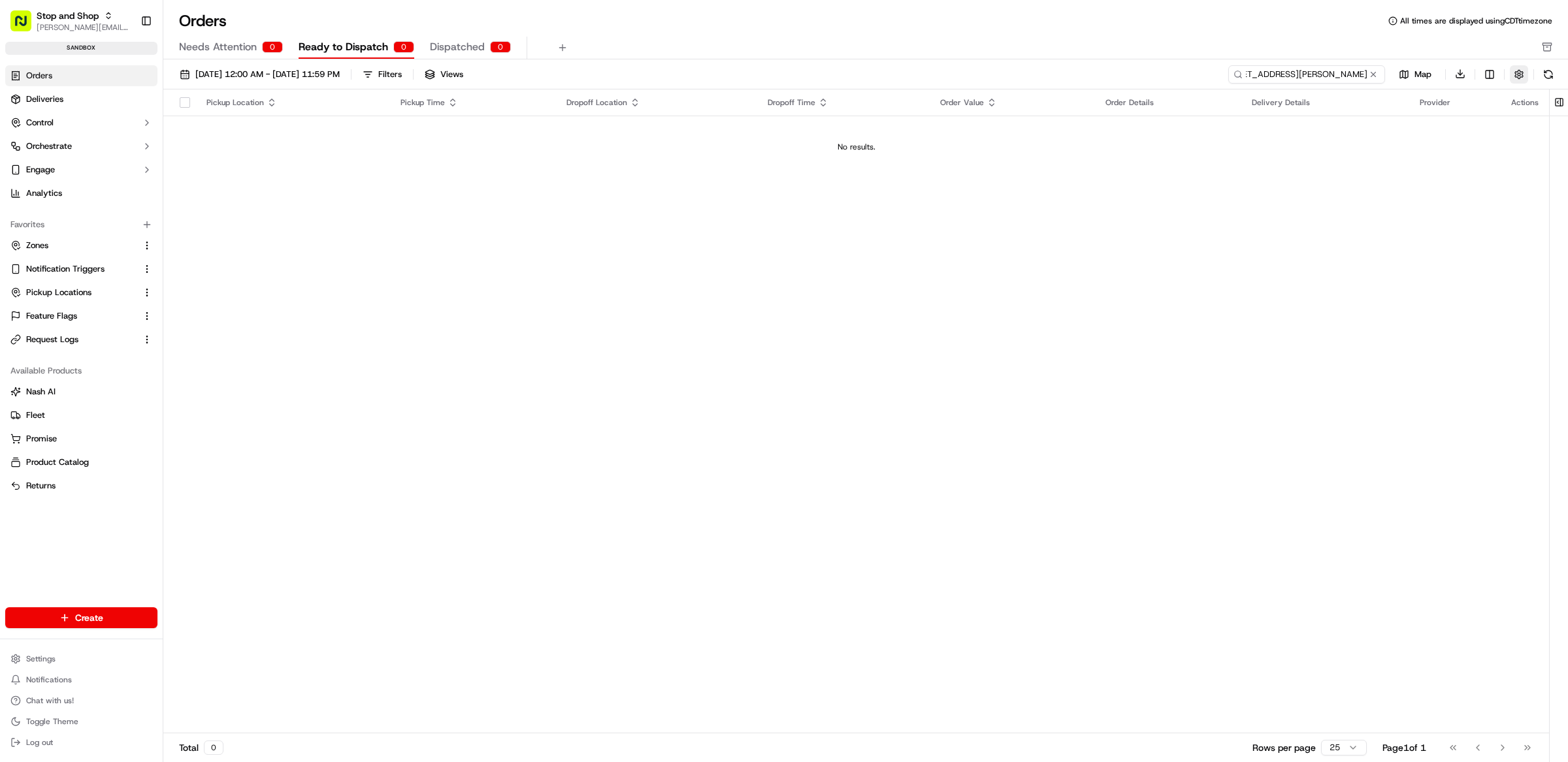
type input "6 WALDRON TER, Sloatsburg, NY 10974"
click at [1522, 75] on button "button" at bounding box center [1519, 74] width 18 height 18
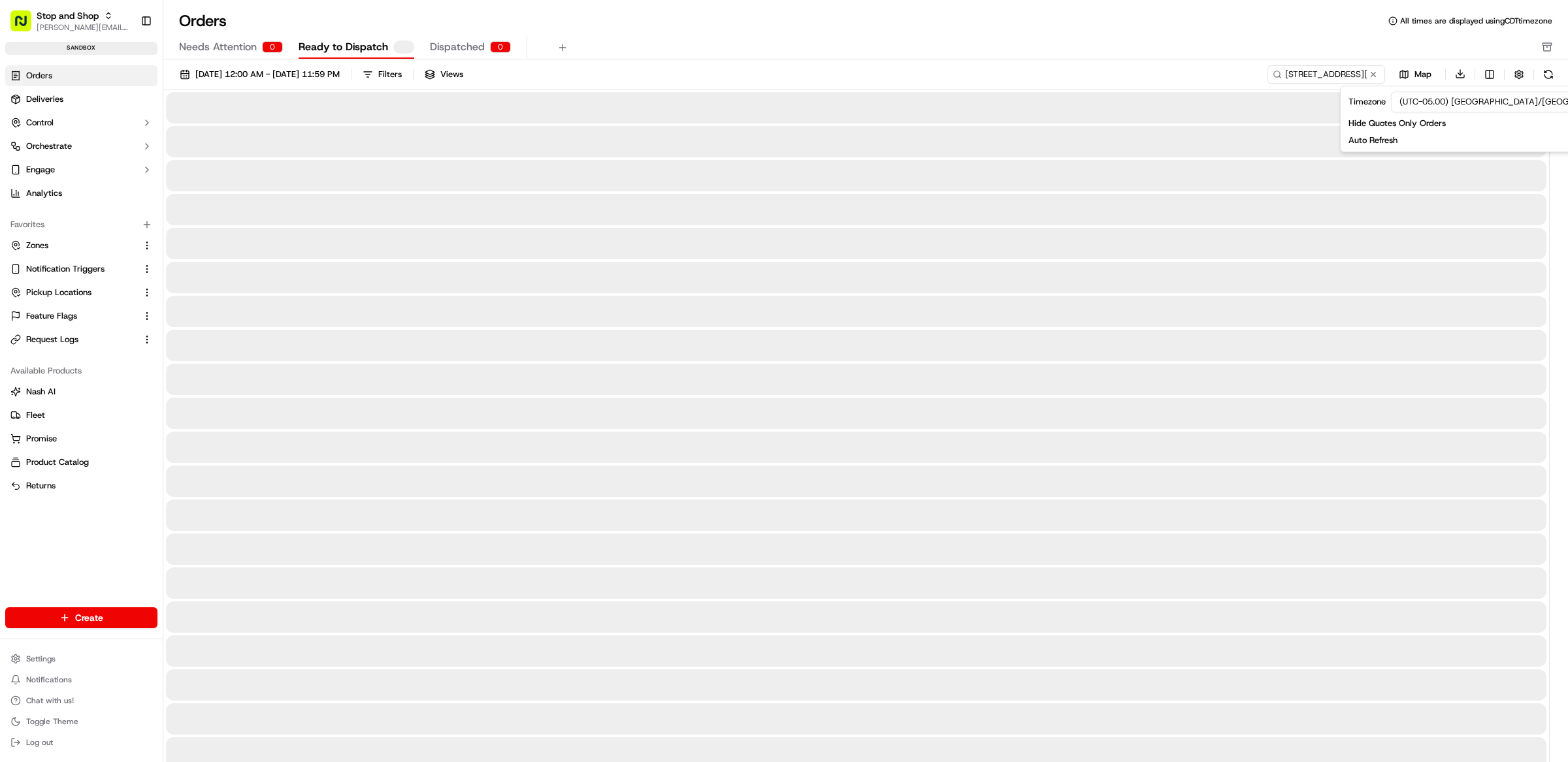
click at [979, 11] on div "Orders All times are displayed using CDT timezone" at bounding box center [865, 21] width 1404 height 21
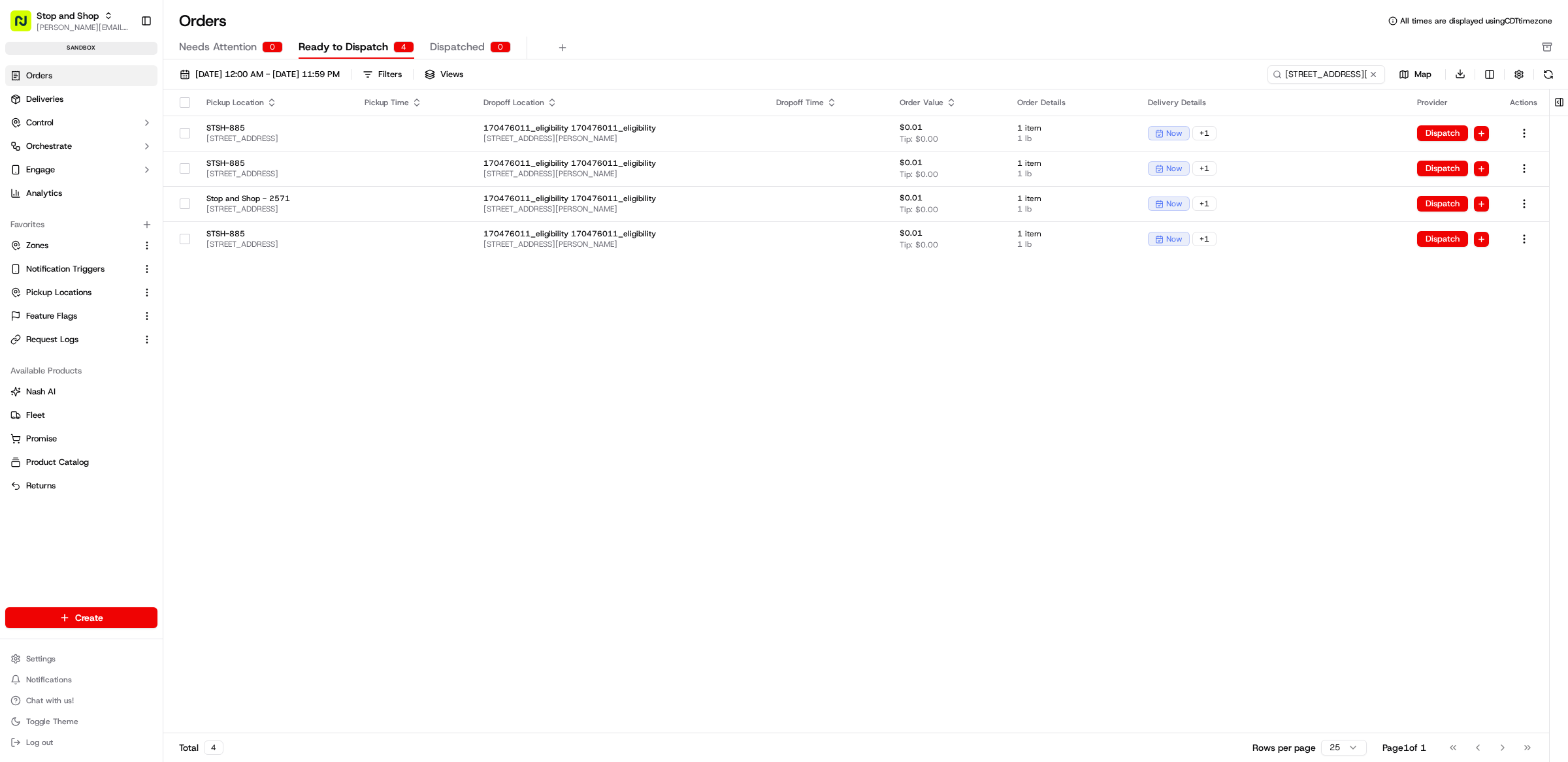
click at [416, 303] on div "Pickup Location Pickup Time Dropoff Location Dropoff Time Order Value Order Det…" at bounding box center [857, 411] width 1386 height 644
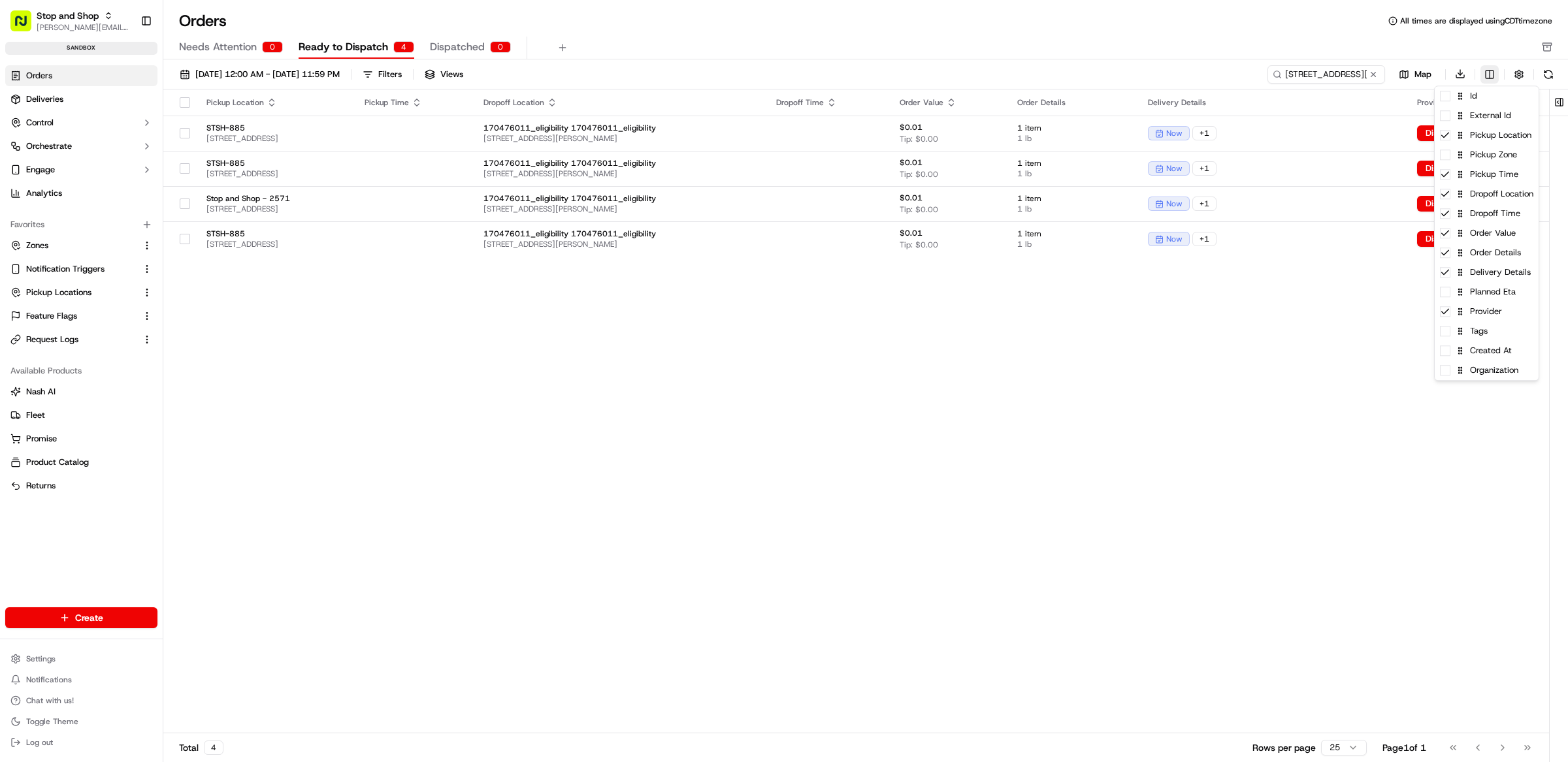
click at [1488, 70] on html "Stop and Shop matt@usenash.com Toggle Sidebar sandbox Orders Deliveries Control…" at bounding box center [784, 381] width 1568 height 762
click at [1495, 360] on div "Organization" at bounding box center [1487, 370] width 104 height 20
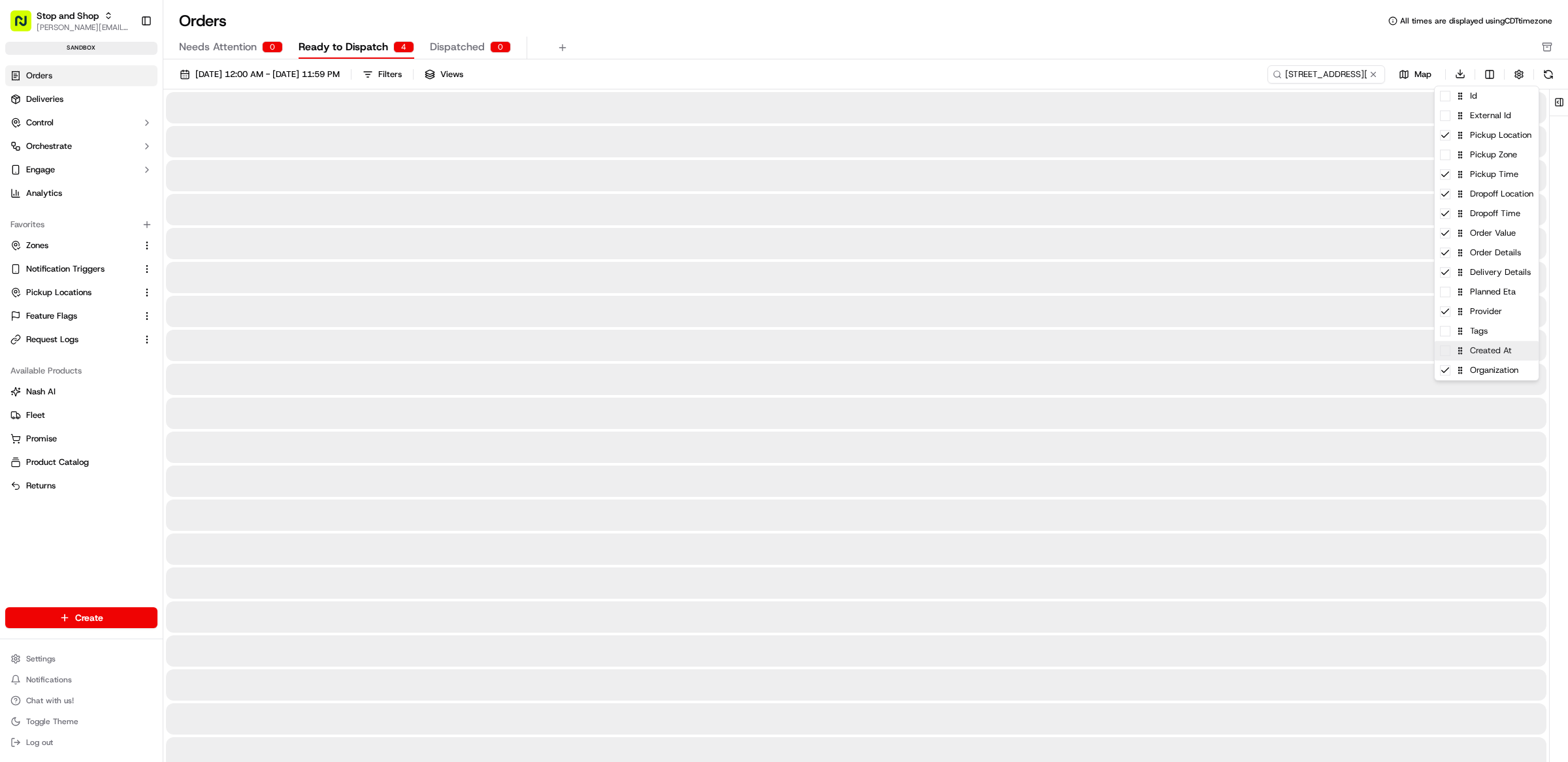
click at [1487, 356] on div "Created At" at bounding box center [1487, 351] width 104 height 20
click at [1490, 375] on div "Organization" at bounding box center [1487, 370] width 104 height 20
click at [841, 31] on html "Stop and Shop matt@usenash.com Toggle Sidebar sandbox Orders Deliveries Control…" at bounding box center [784, 381] width 1568 height 762
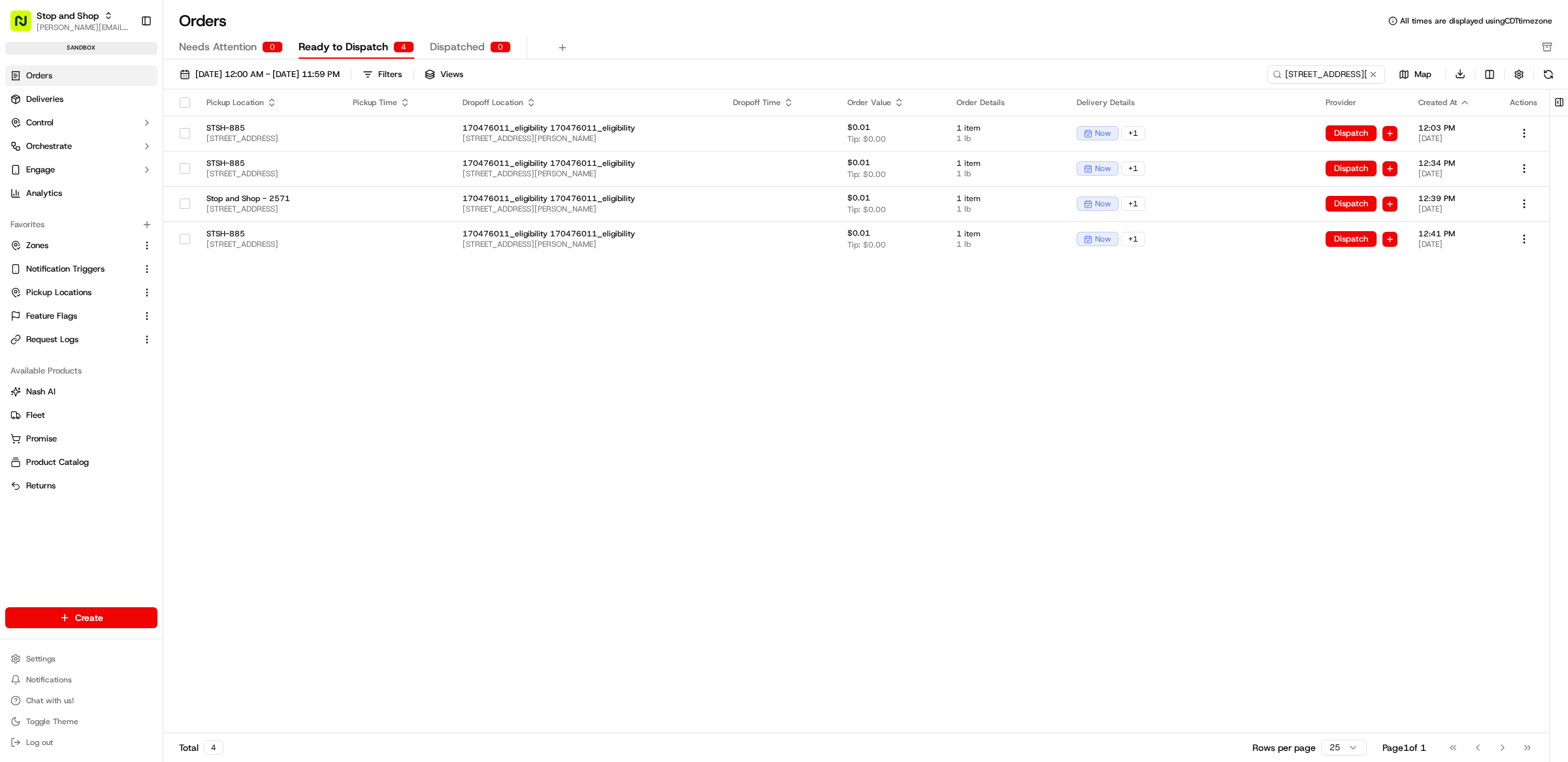
click at [737, 309] on div "Pickup Location Pickup Time Dropoff Location Dropoff Time Order Value Order Det…" at bounding box center [857, 411] width 1386 height 644
click at [52, 94] on span "Deliveries" at bounding box center [44, 100] width 37 height 12
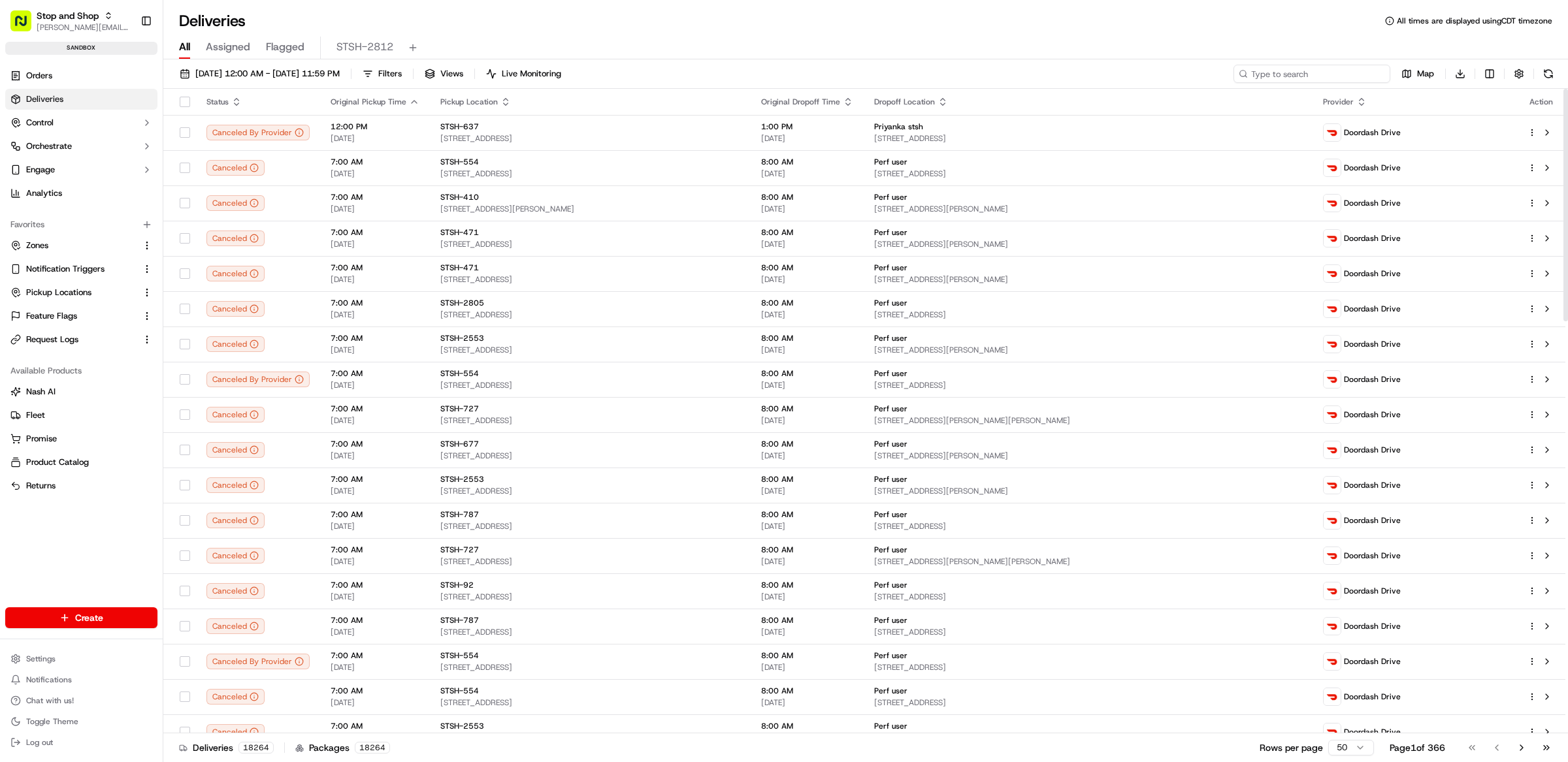
click at [1316, 74] on input at bounding box center [1312, 74] width 157 height 18
paste input "m500785544"
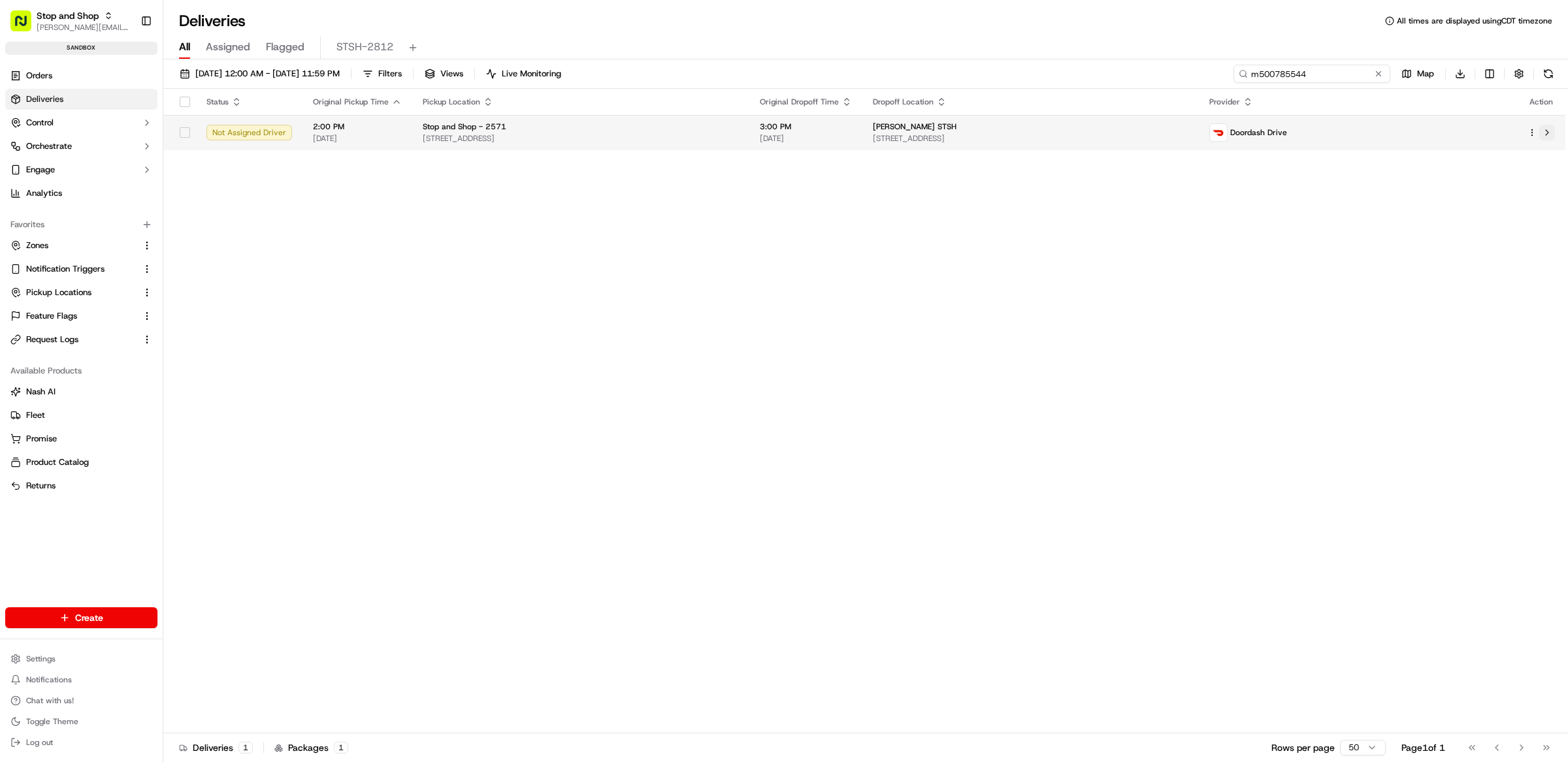
type input "m500785544"
click at [1551, 129] on button at bounding box center [1547, 132] width 16 height 16
drag, startPoint x: 756, startPoint y: 283, endPoint x: 759, endPoint y: 130, distance: 153.0
click at [756, 283] on div "Status Original Pickup Time Pickup Location Original Dropoff Time Dropoff Locat…" at bounding box center [865, 411] width 1402 height 644
